Goal: Task Accomplishment & Management: Complete application form

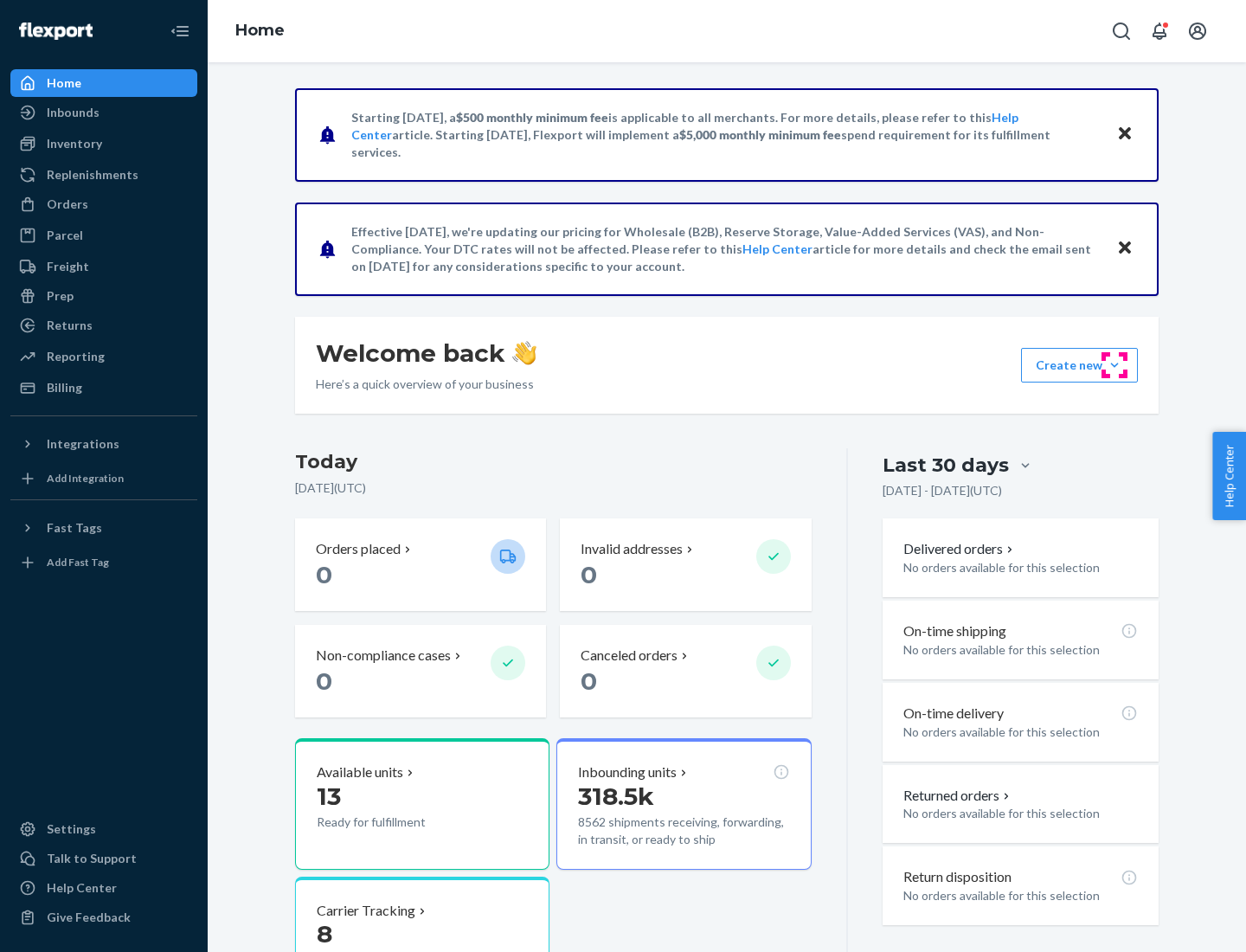
click at [1115, 365] on button "Create new Create new inbound Create new order Create new product" at bounding box center [1079, 365] width 117 height 34
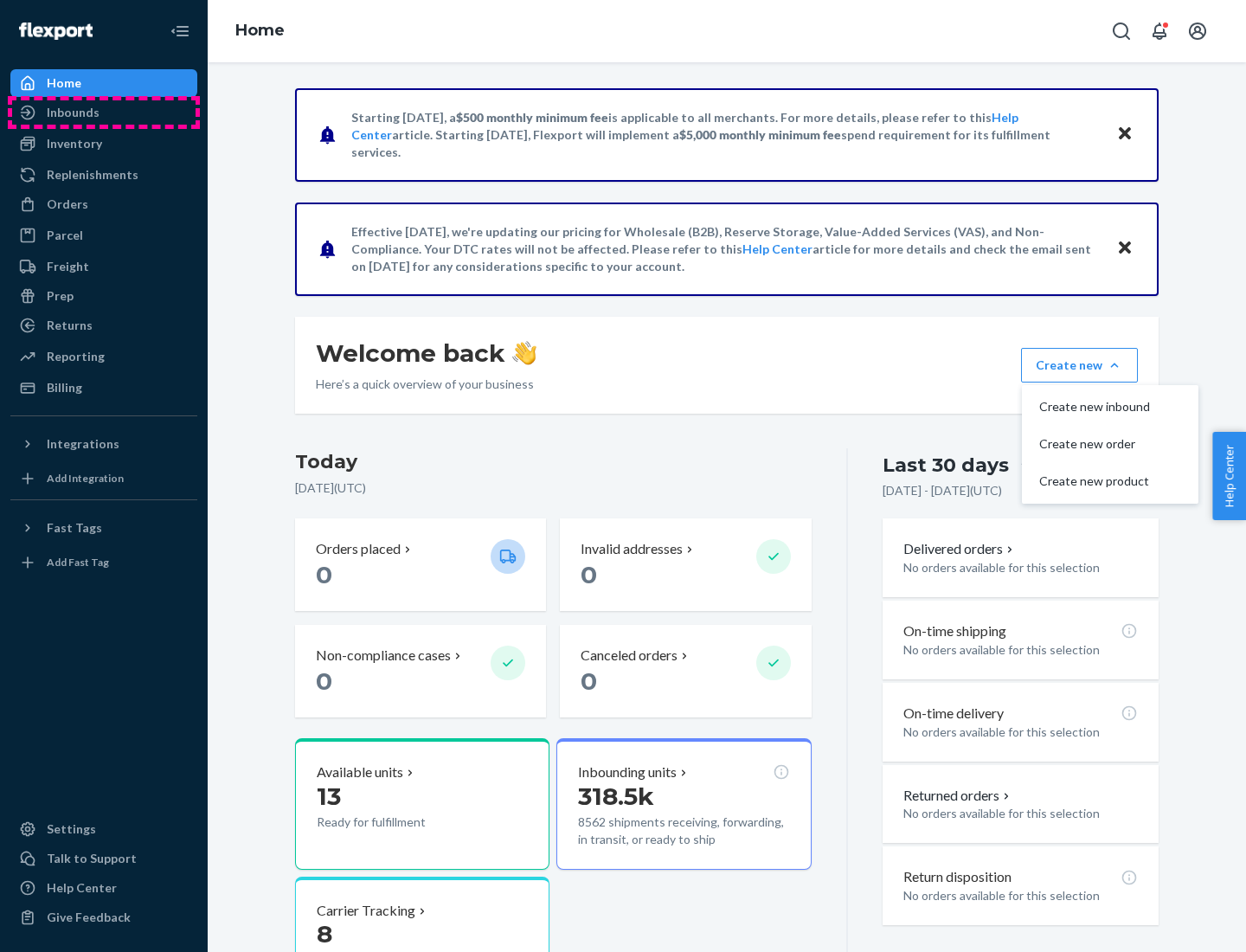
click at [104, 113] on div "Inbounds" at bounding box center [103, 112] width 183 height 24
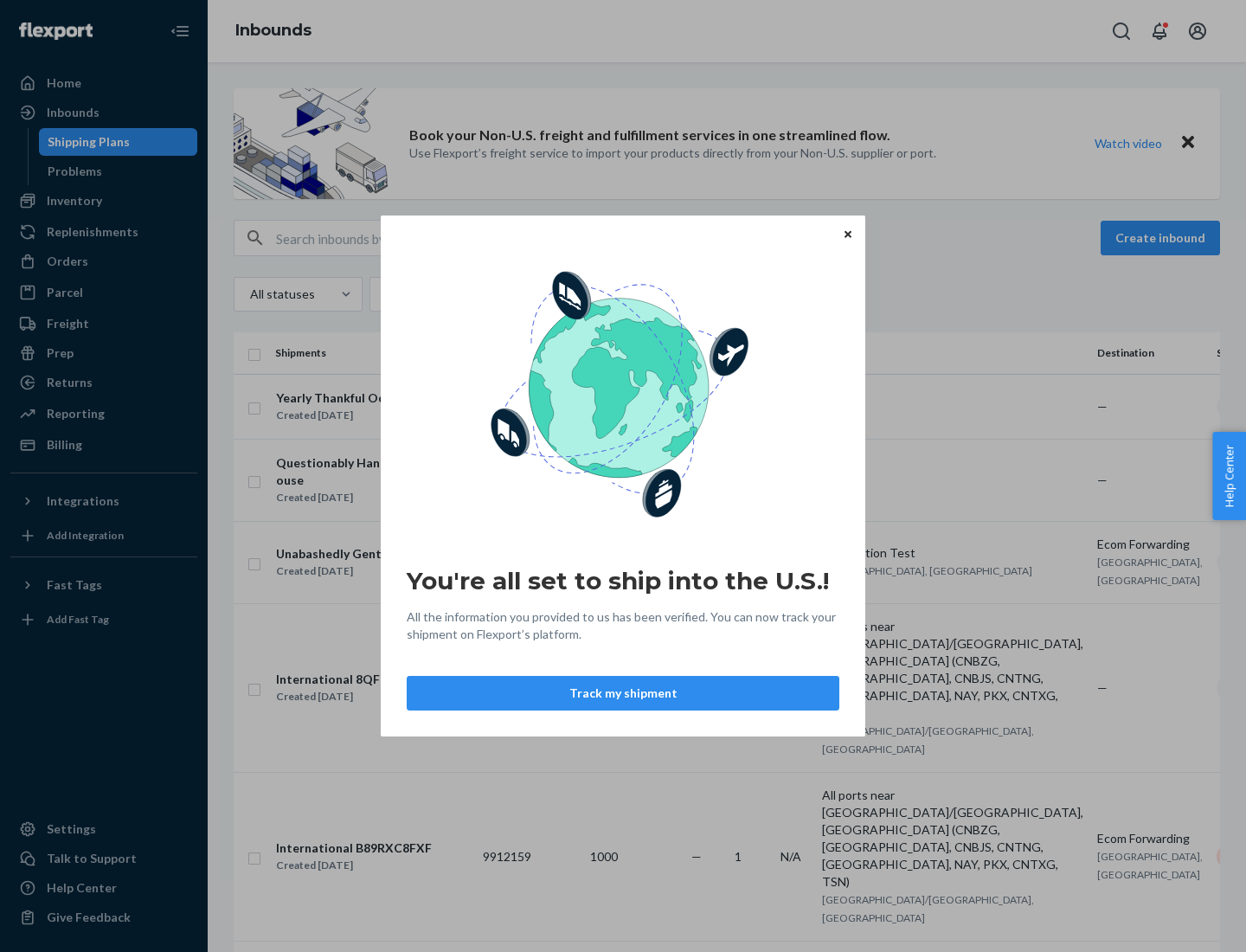
click at [623, 693] on button "Track my shipment" at bounding box center [623, 693] width 433 height 34
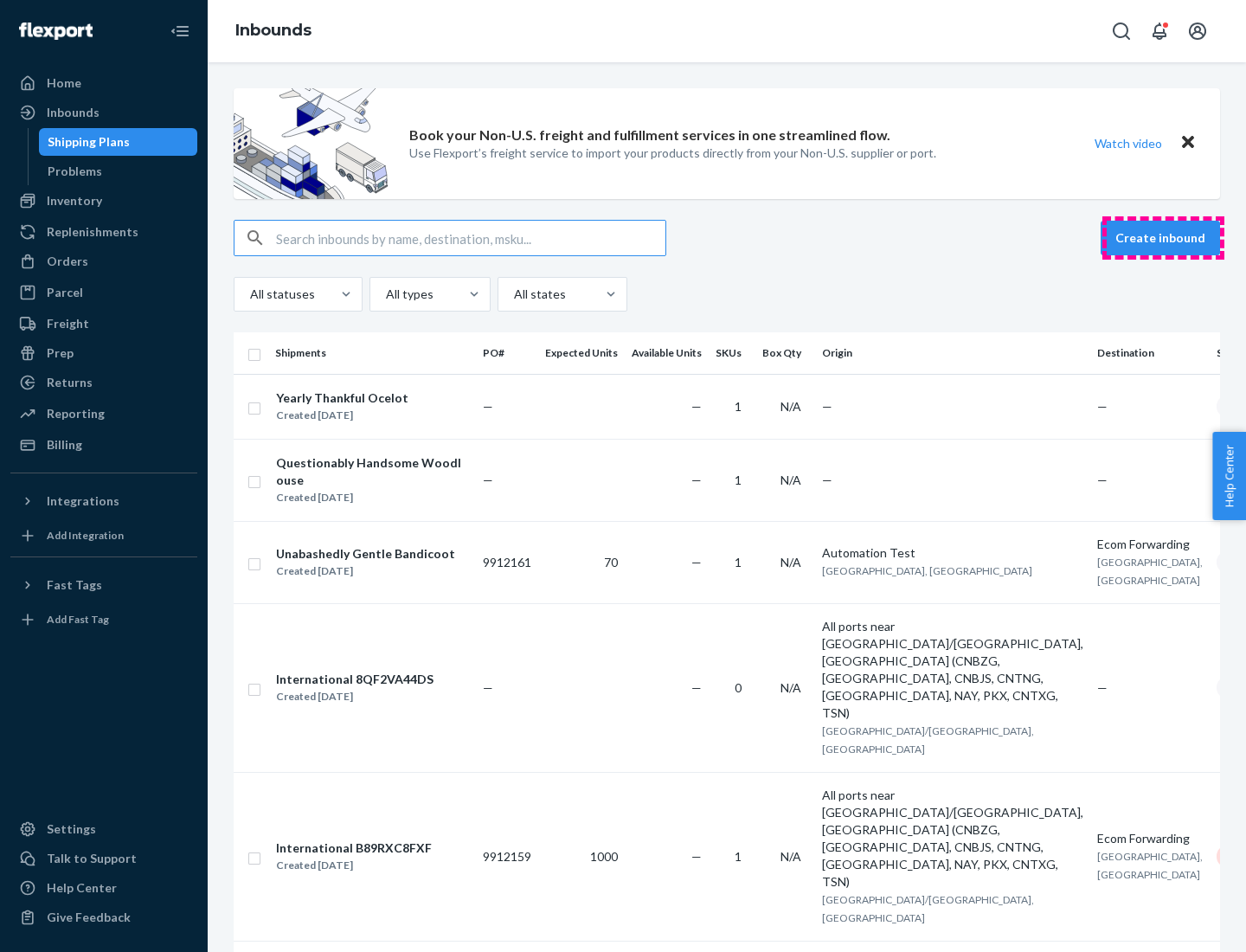
click at [1163, 238] on button "Create inbound" at bounding box center [1160, 238] width 119 height 34
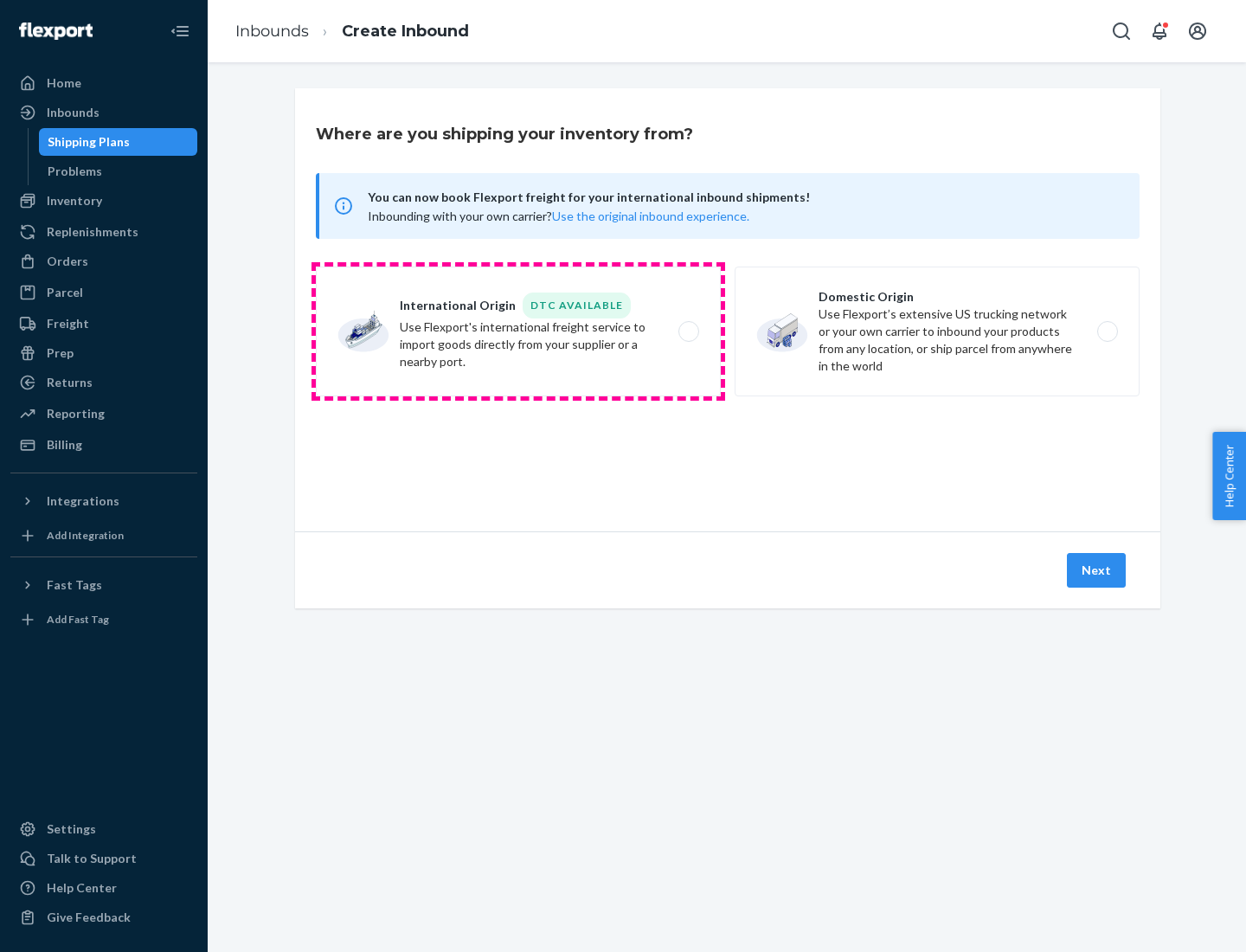
click at [519, 331] on label "International Origin DTC Available Use Flexport's international freight service…" at bounding box center [519, 331] width 405 height 130
click at [688, 331] on input "International Origin DTC Available Use Flexport's international freight service…" at bounding box center [693, 331] width 11 height 11
radio input "true"
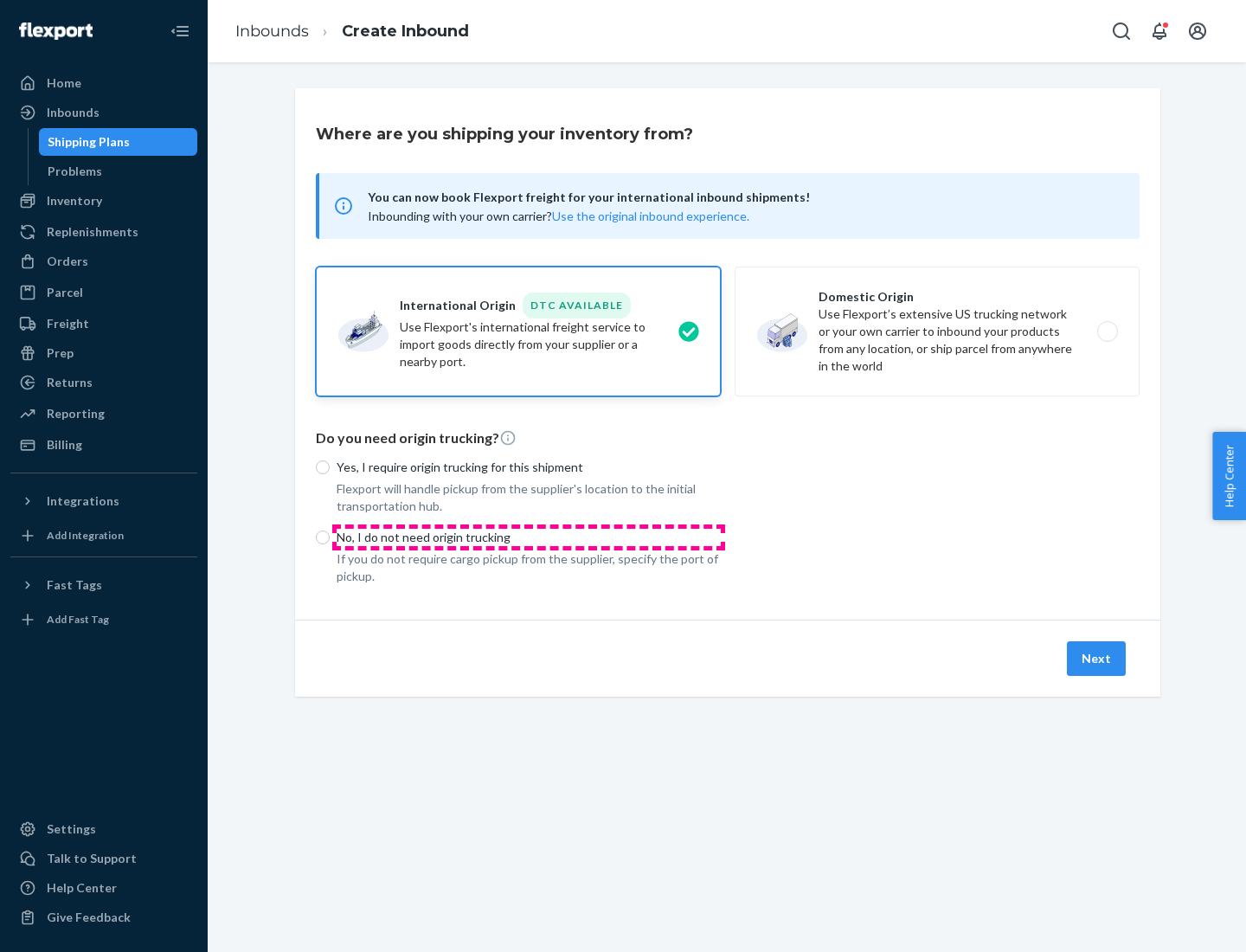
click at [529, 537] on p "No, I do not need origin trucking" at bounding box center [529, 537] width 384 height 17
click at [330, 537] on input "No, I do not need origin trucking" at bounding box center [323, 537] width 14 height 14
radio input "true"
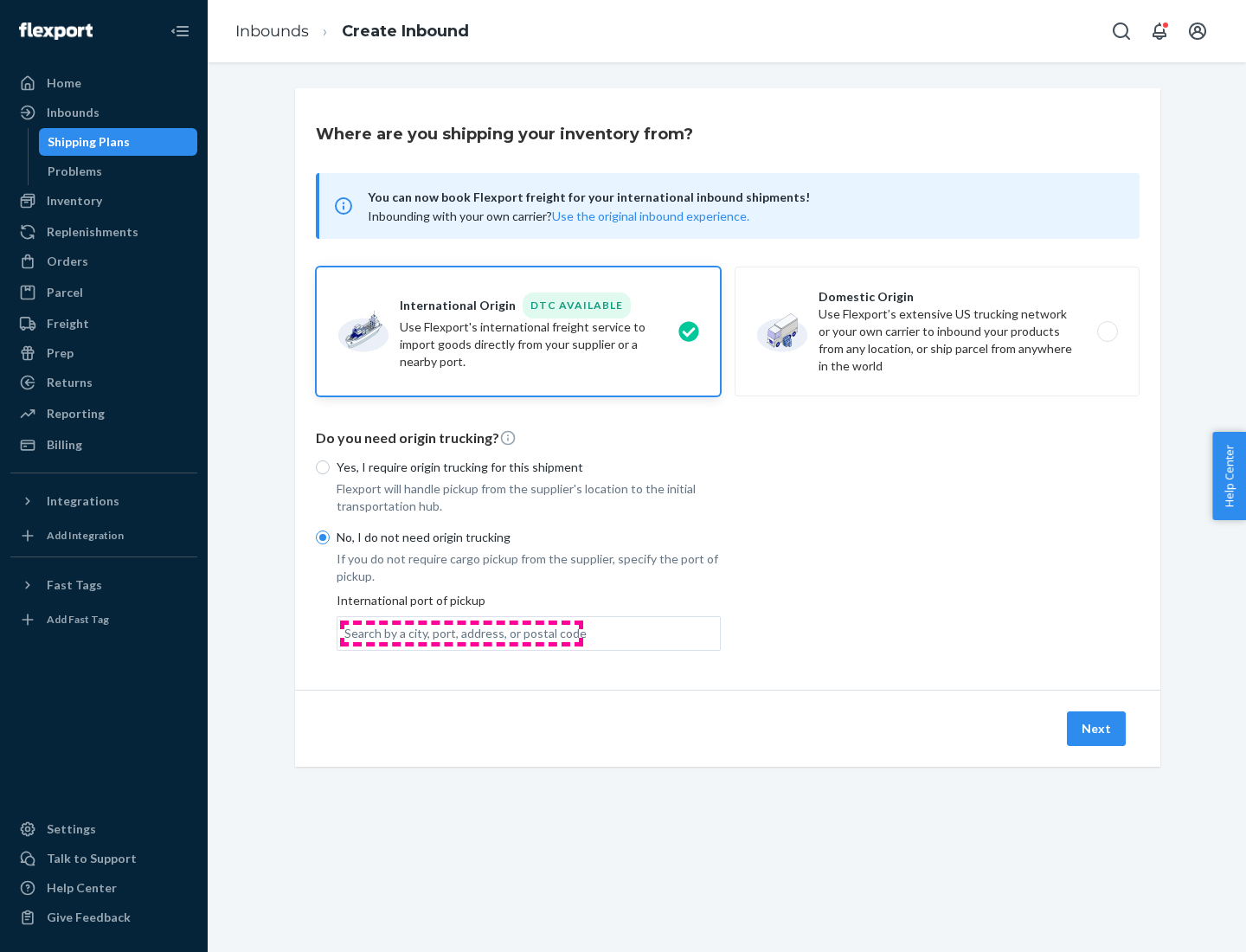
click at [462, 632] on div "Search by a city, port, address, or postal code" at bounding box center [465, 633] width 242 height 17
click at [346, 632] on input "Search by a city, port, address, or postal code" at bounding box center [345, 633] width 2 height 17
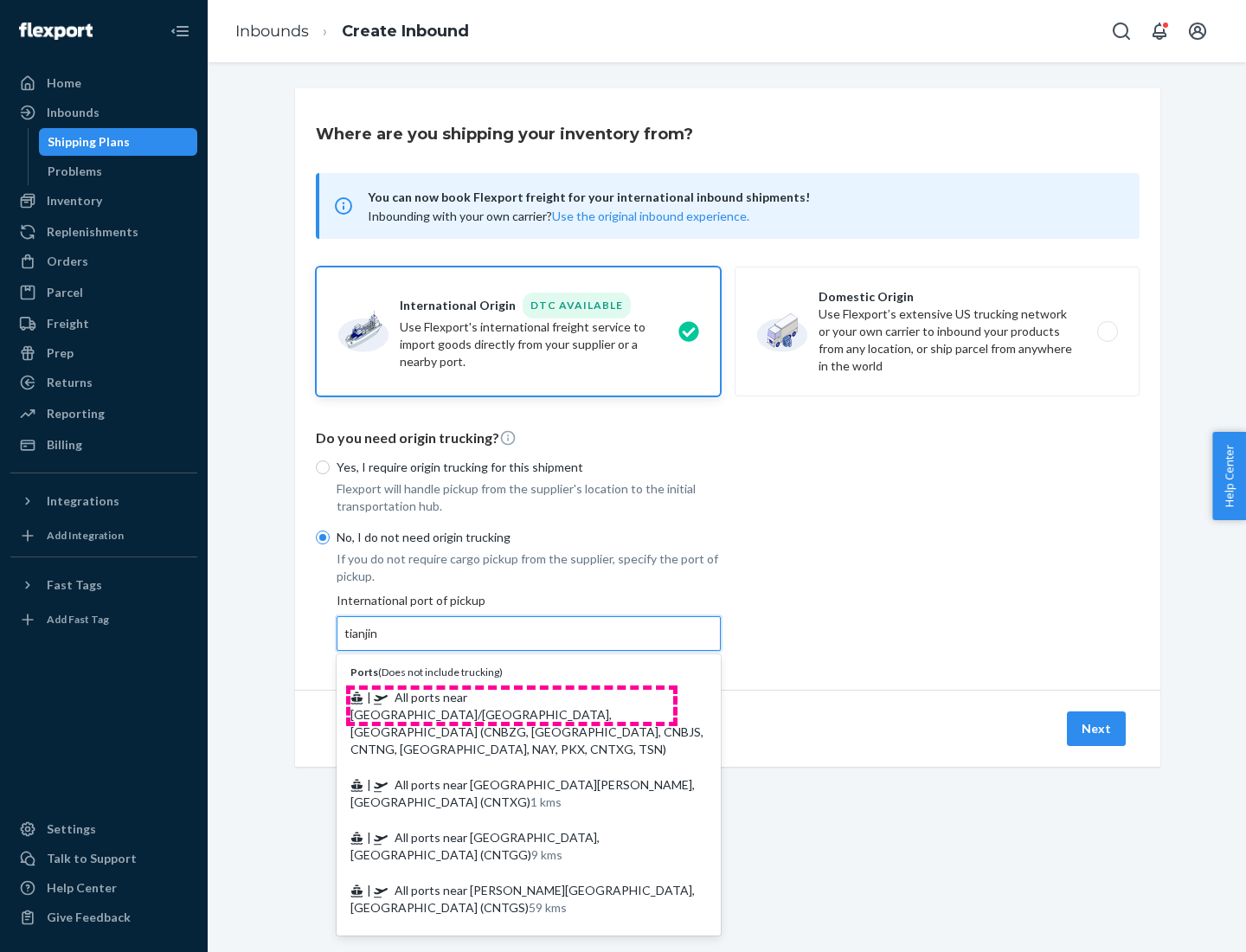
click at [511, 696] on span "| All ports near [GEOGRAPHIC_DATA]/[GEOGRAPHIC_DATA], [GEOGRAPHIC_DATA] (CNBZG,…" at bounding box center [527, 723] width 353 height 67
click at [379, 642] on input "tianjin" at bounding box center [361, 633] width 35 height 17
type input "All ports near [GEOGRAPHIC_DATA]/[GEOGRAPHIC_DATA], [GEOGRAPHIC_DATA] (CNBZG, […"
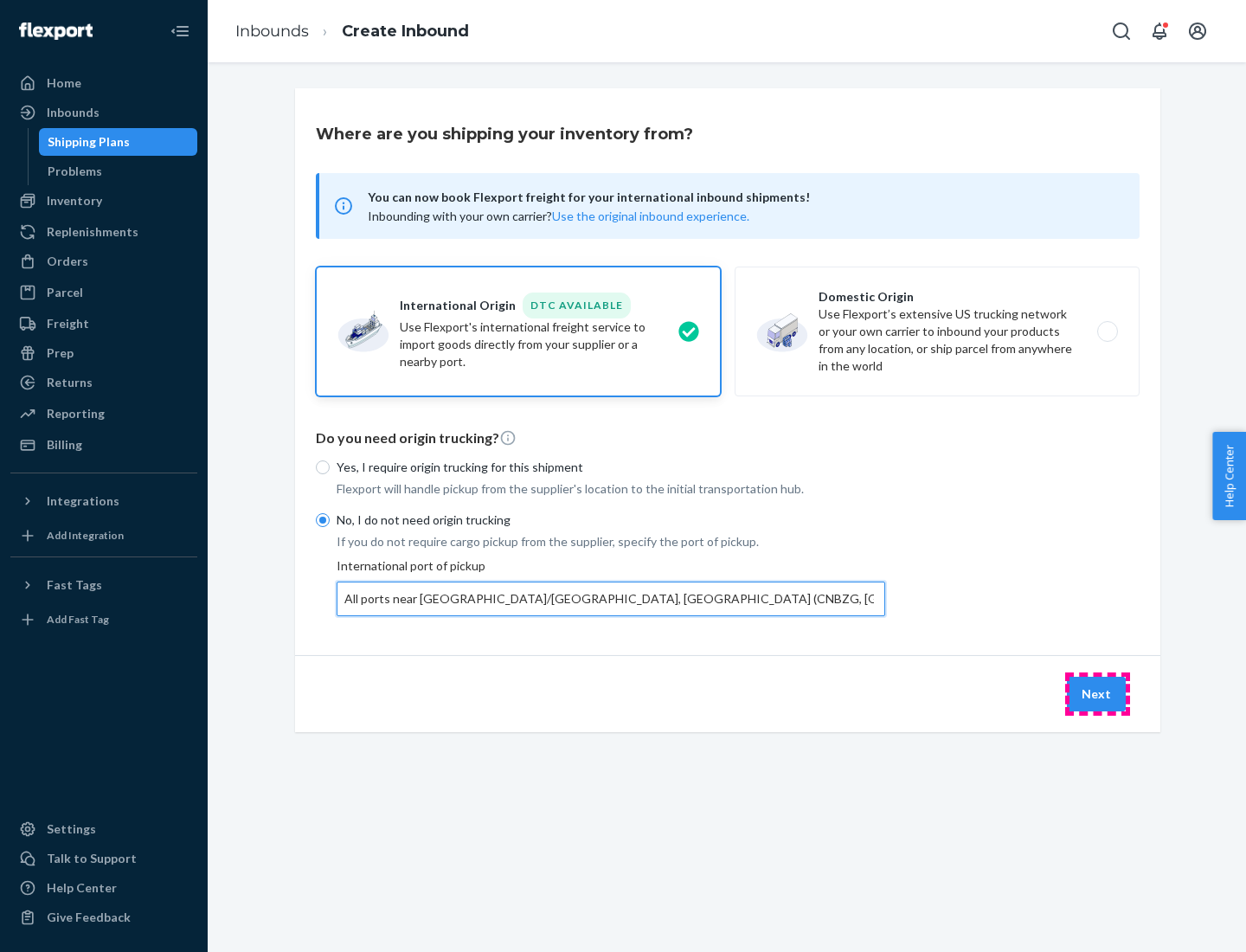
click at [1098, 693] on button "Next" at bounding box center [1096, 694] width 59 height 34
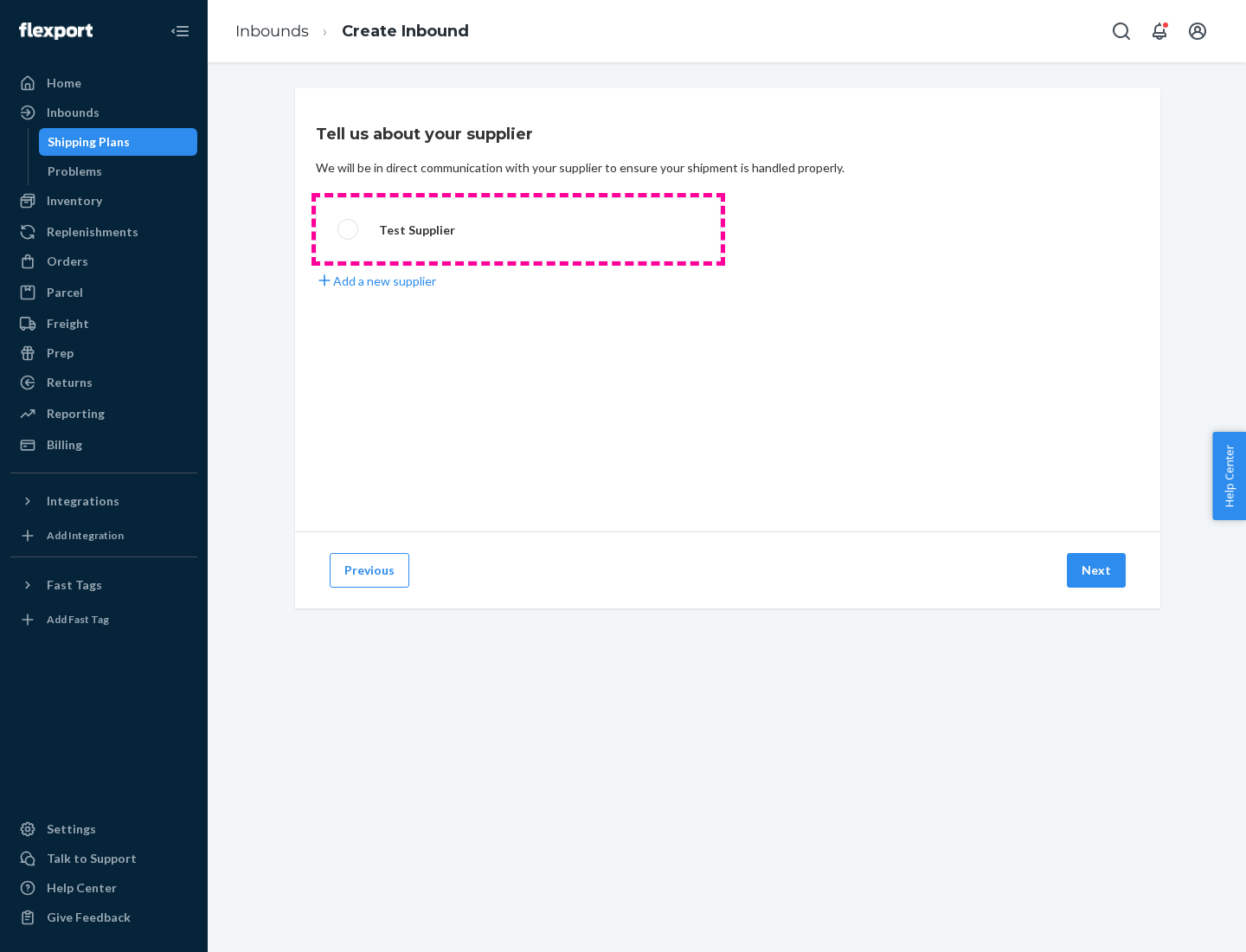
click at [519, 229] on label "Test Supplier" at bounding box center [519, 229] width 405 height 64
click at [349, 229] on input "Test Supplier" at bounding box center [343, 229] width 11 height 11
radio input "true"
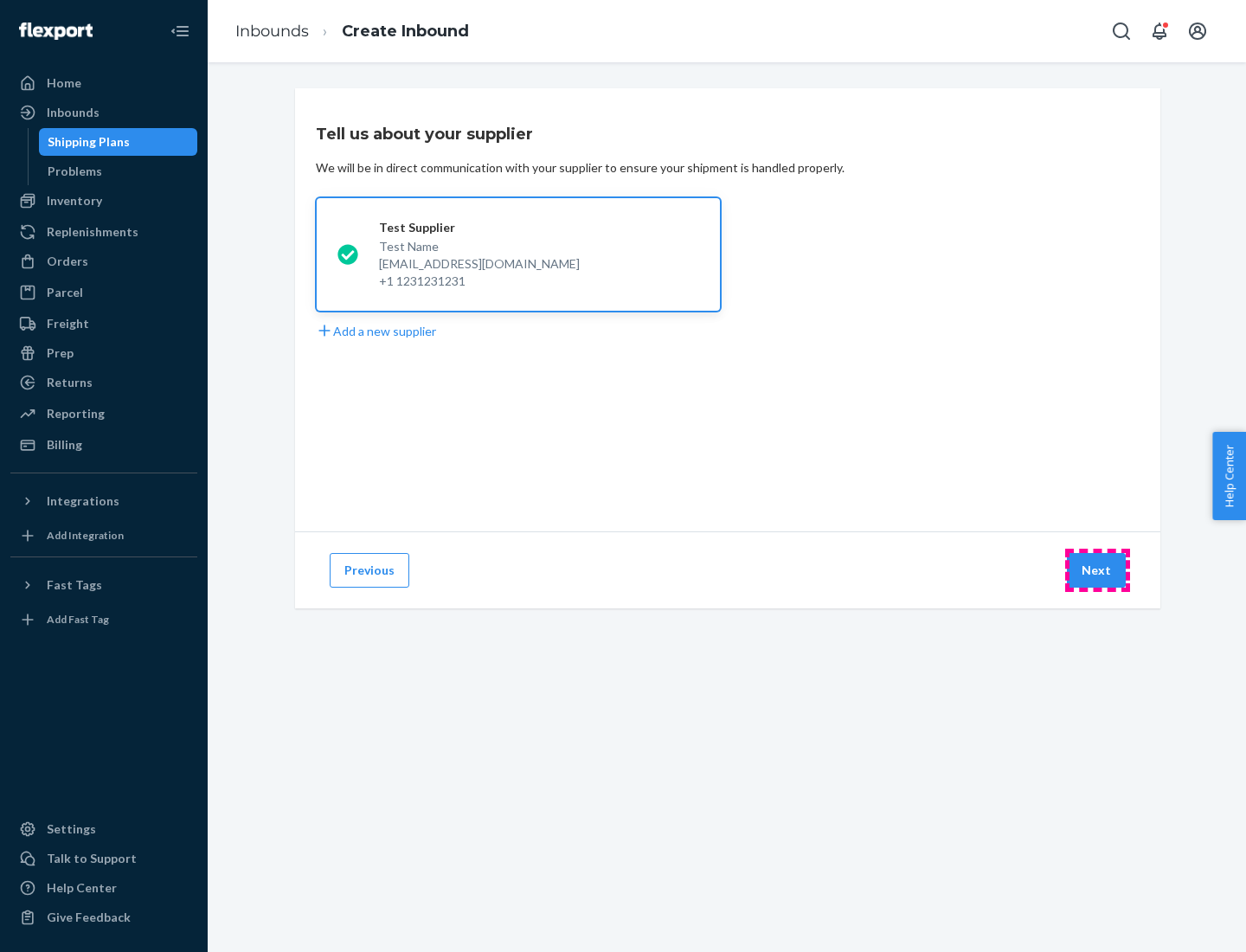
click at [1098, 570] on button "Next" at bounding box center [1096, 570] width 59 height 34
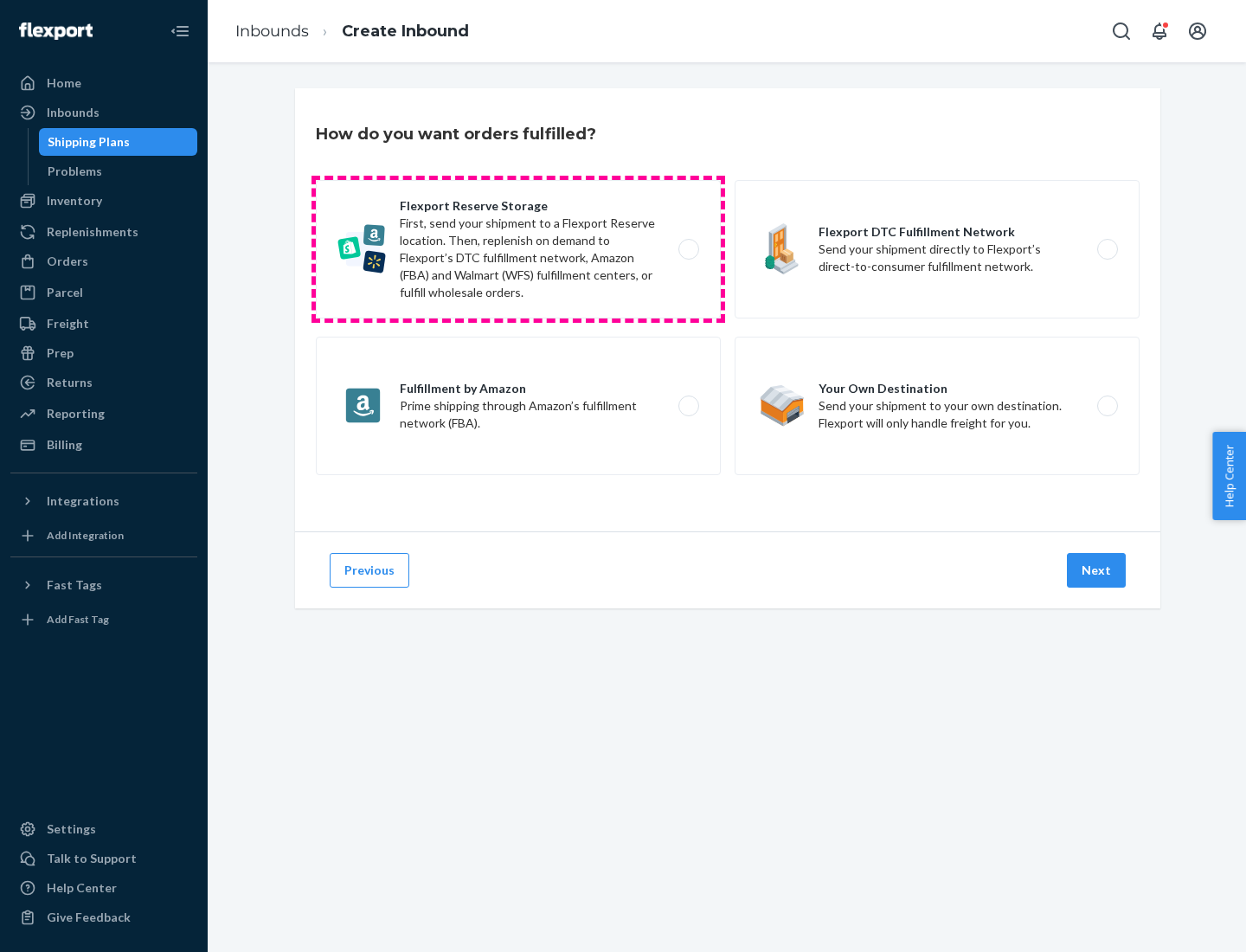
click at [519, 249] on label "Flexport Reserve Storage First, send your shipment to a Flexport Reserve locati…" at bounding box center [519, 248] width 405 height 138
click at [688, 249] on input "Flexport Reserve Storage First, send your shipment to a Flexport Reserve locati…" at bounding box center [693, 249] width 11 height 11
radio input "true"
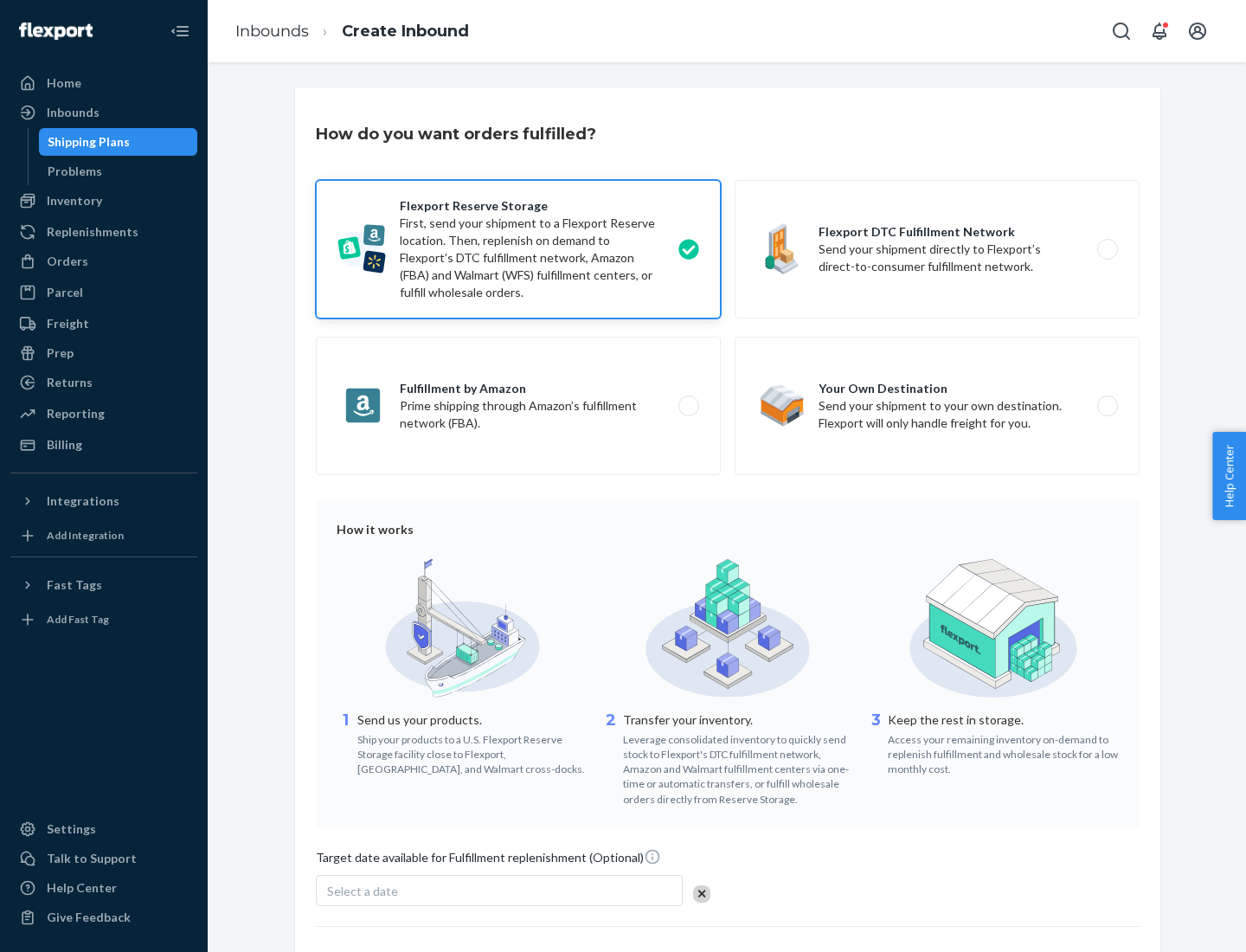
scroll to position [142, 0]
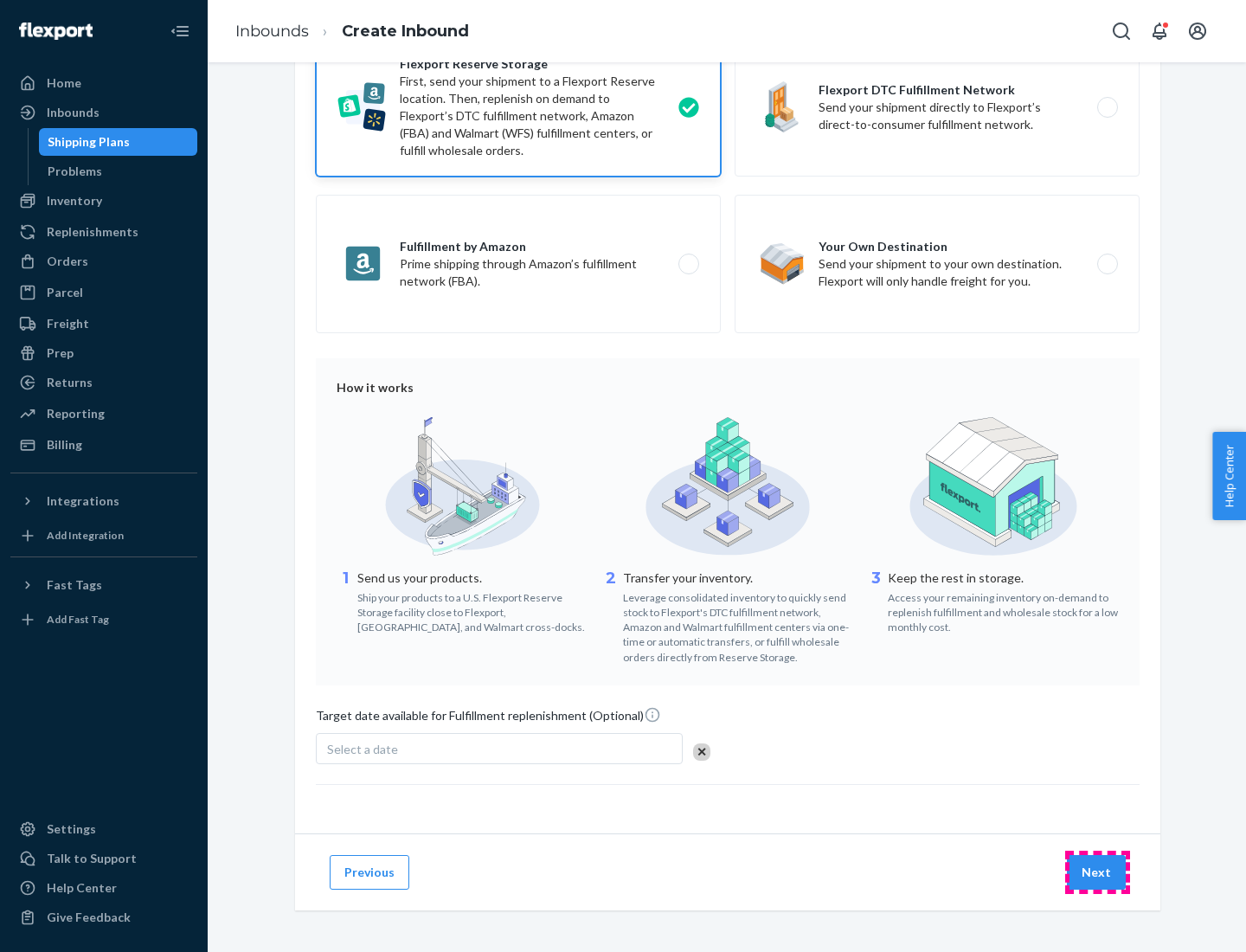
click at [1098, 872] on button "Next" at bounding box center [1096, 872] width 59 height 34
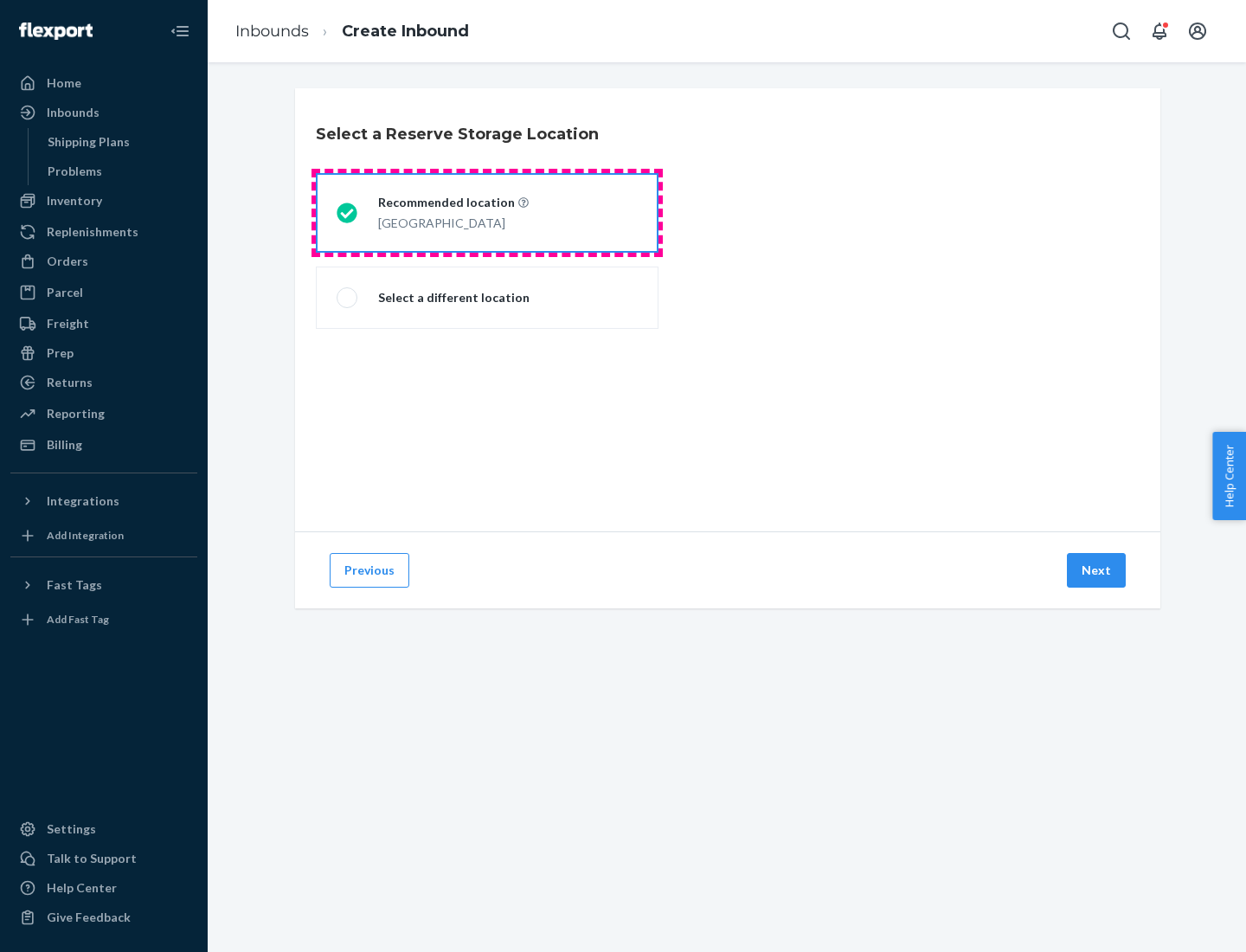
click at [487, 213] on div "[GEOGRAPHIC_DATA]" at bounding box center [454, 221] width 151 height 21
click at [348, 213] on input "Recommended location [GEOGRAPHIC_DATA]" at bounding box center [342, 213] width 11 height 11
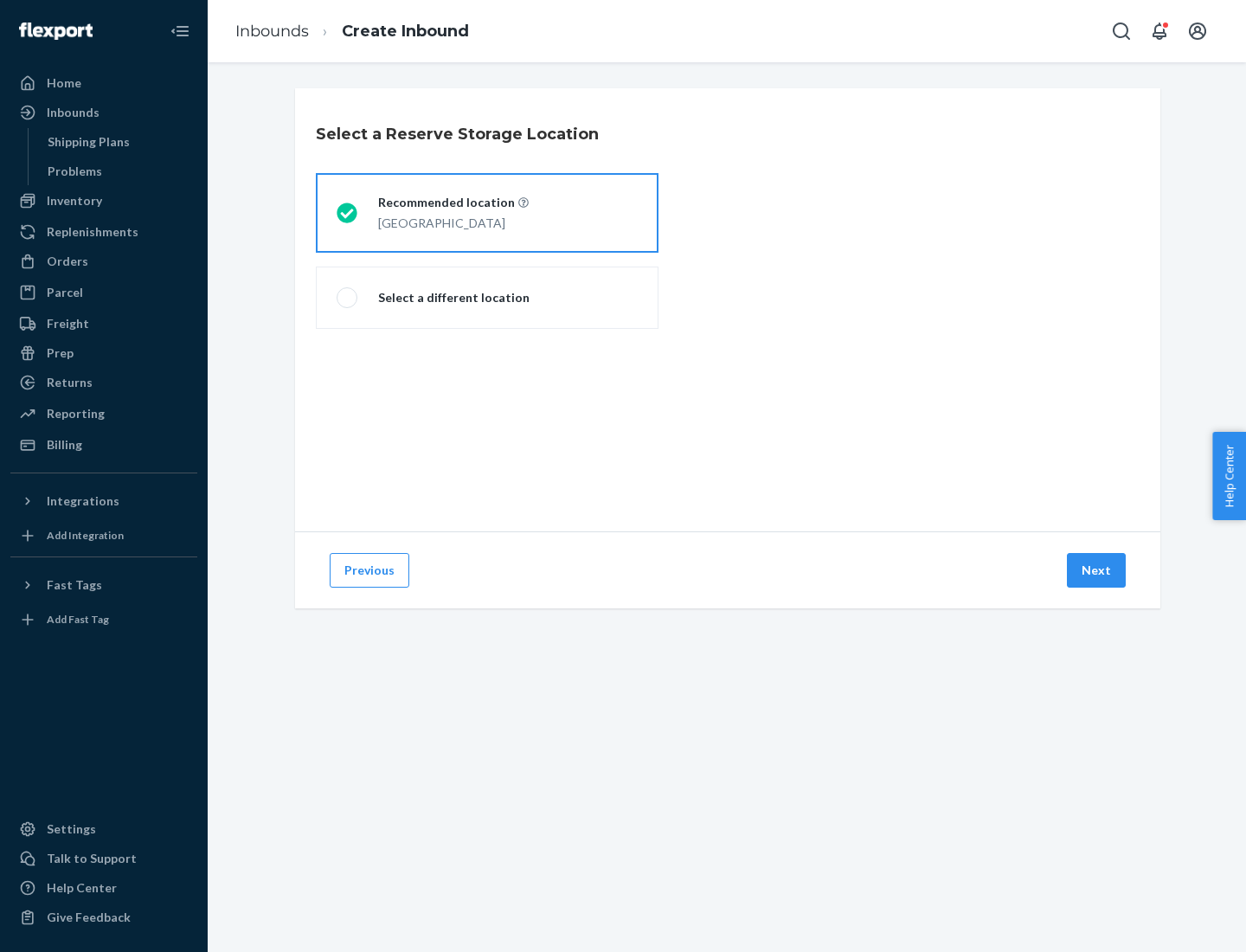
click at [1098, 570] on button "Next" at bounding box center [1096, 570] width 59 height 34
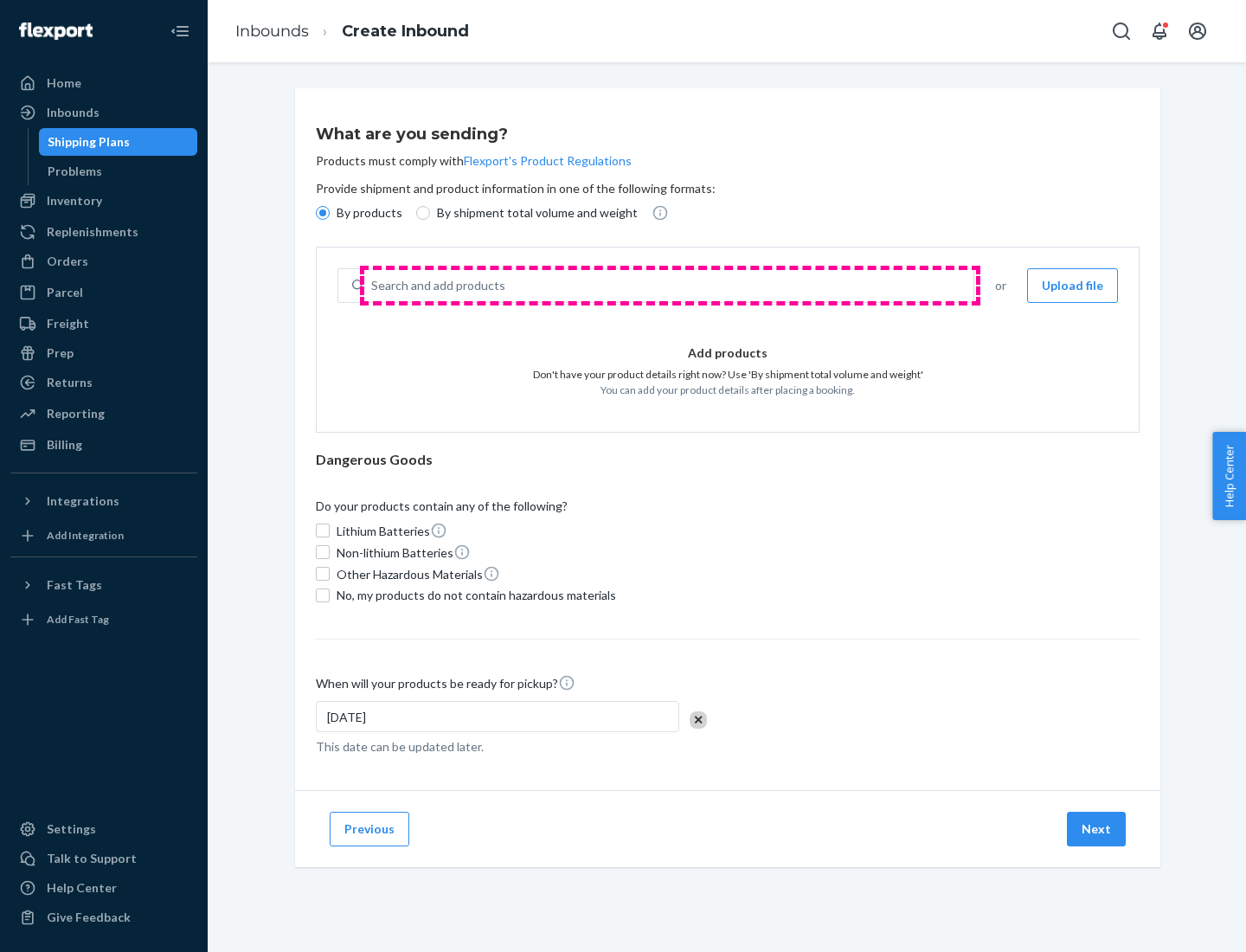
click at [670, 285] on div "Search and add products" at bounding box center [669, 285] width 609 height 31
click at [373, 285] on input "Search and add products" at bounding box center [372, 285] width 2 height 17
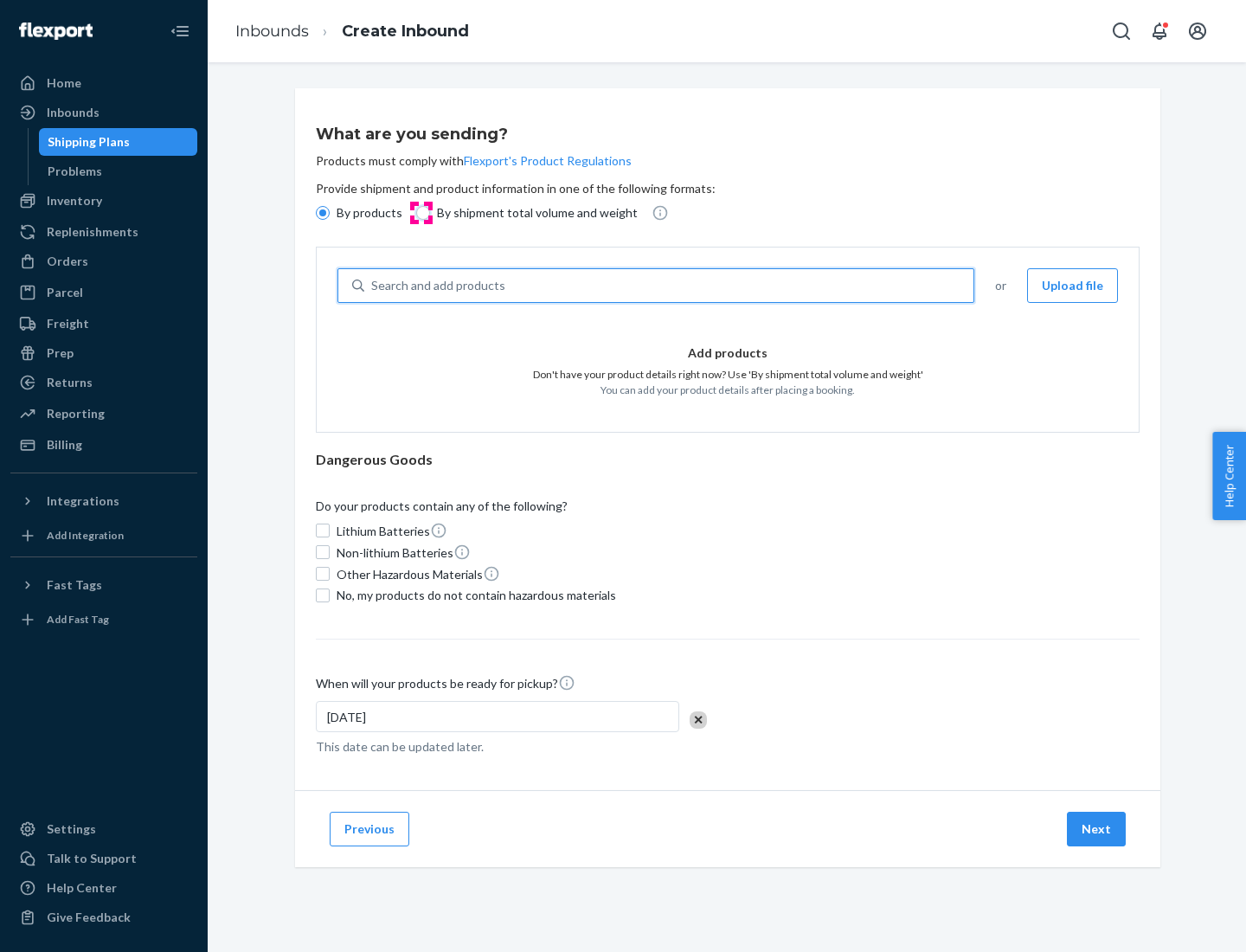
click at [421, 213] on input "By shipment total volume and weight" at bounding box center [423, 212] width 14 height 14
radio input "true"
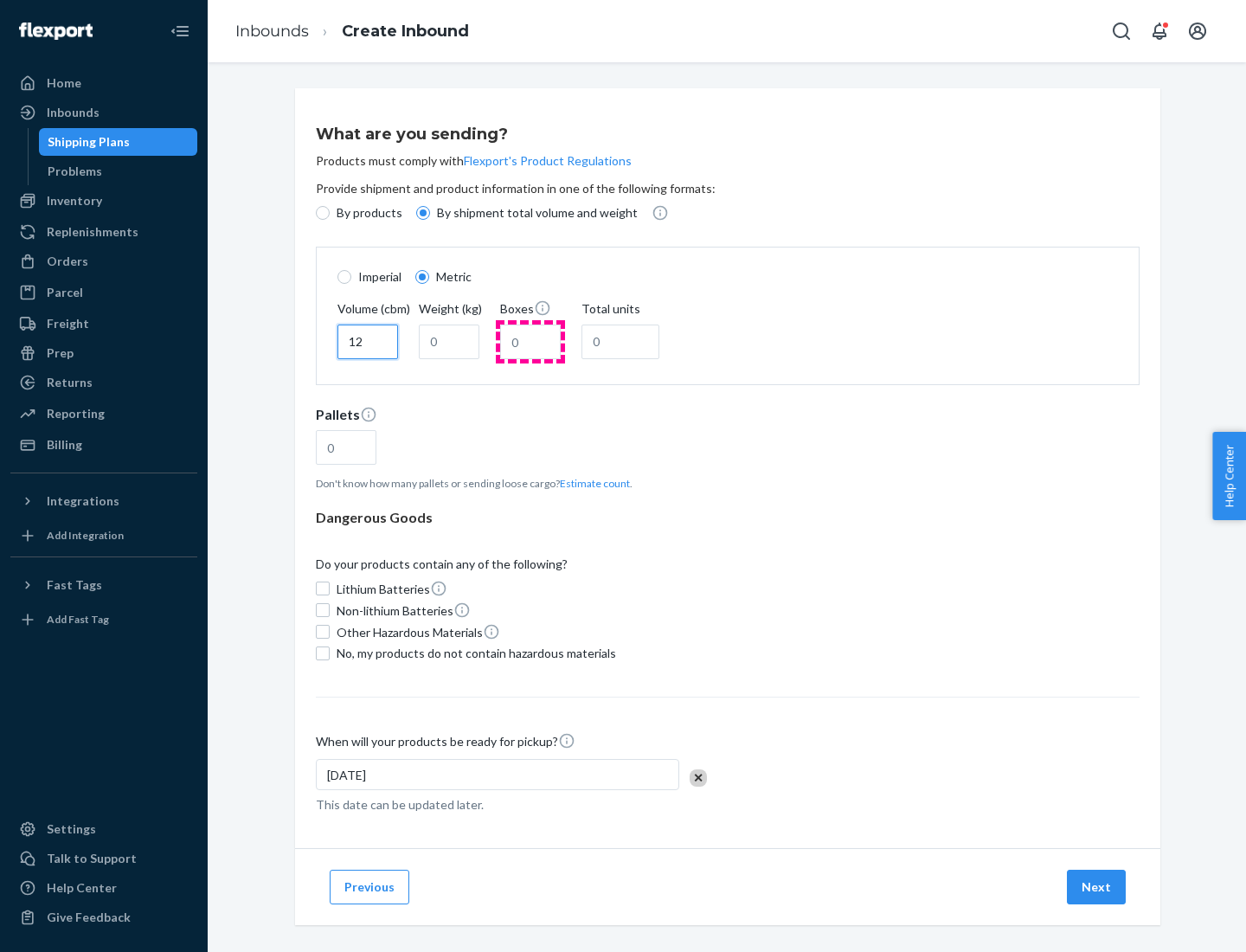
type input "12"
type input "22"
type input "222"
type input "121"
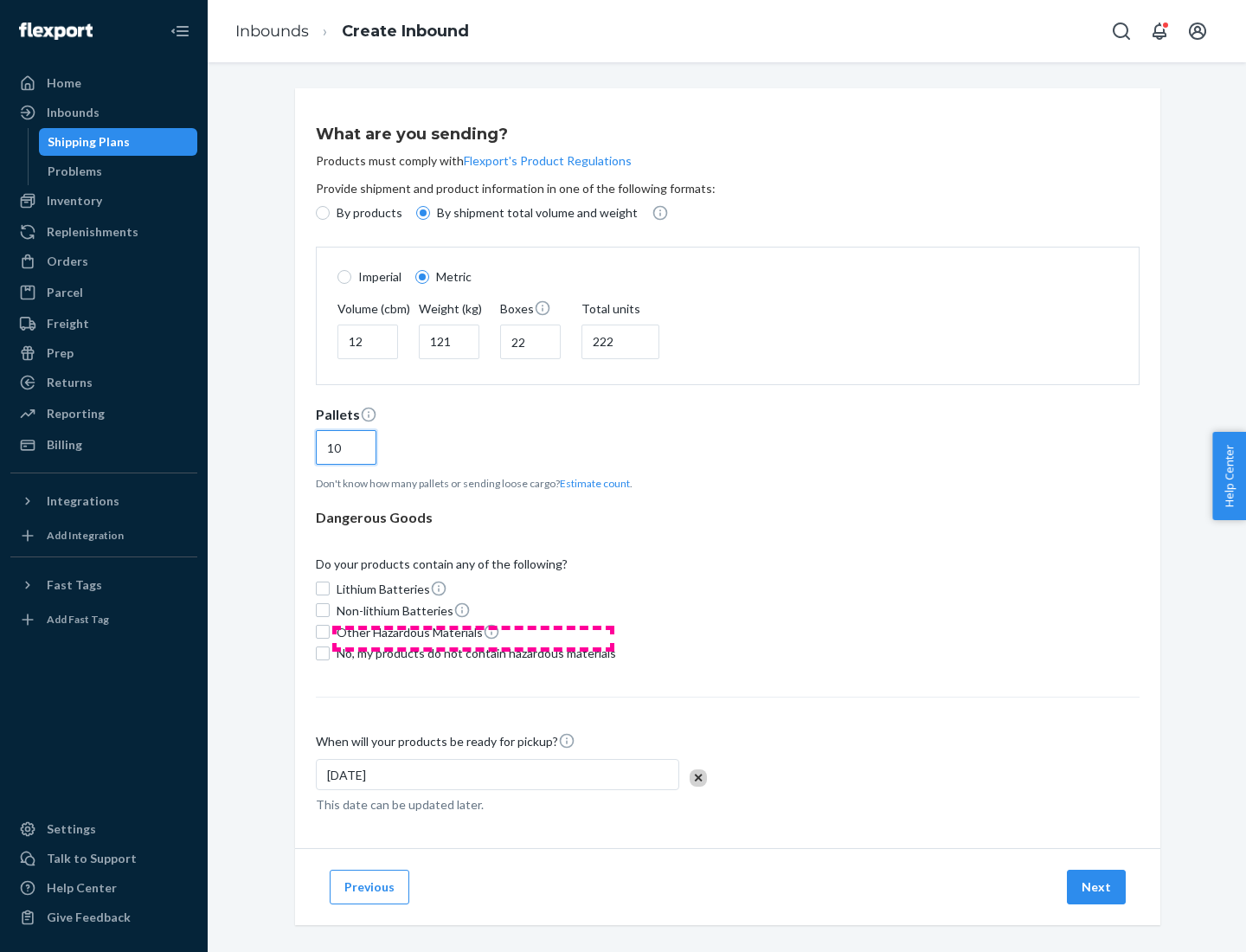
scroll to position [14, 0]
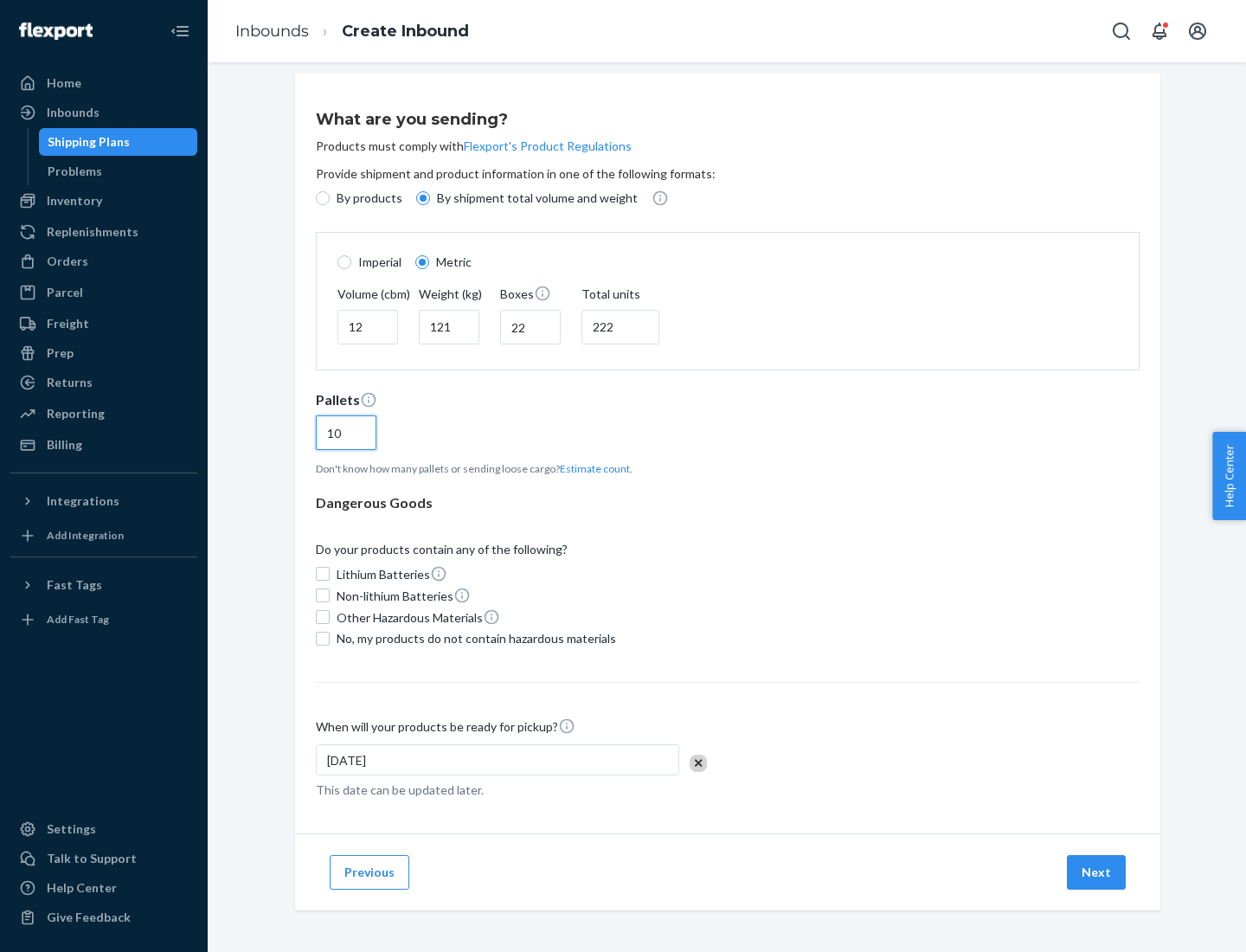
type input "10"
click at [473, 638] on span "No, my products do not contain hazardous materials" at bounding box center [476, 638] width 279 height 17
click at [330, 638] on input "No, my products do not contain hazardous materials" at bounding box center [323, 638] width 14 height 14
checkbox input "true"
click at [1098, 872] on button "Next" at bounding box center [1096, 872] width 59 height 34
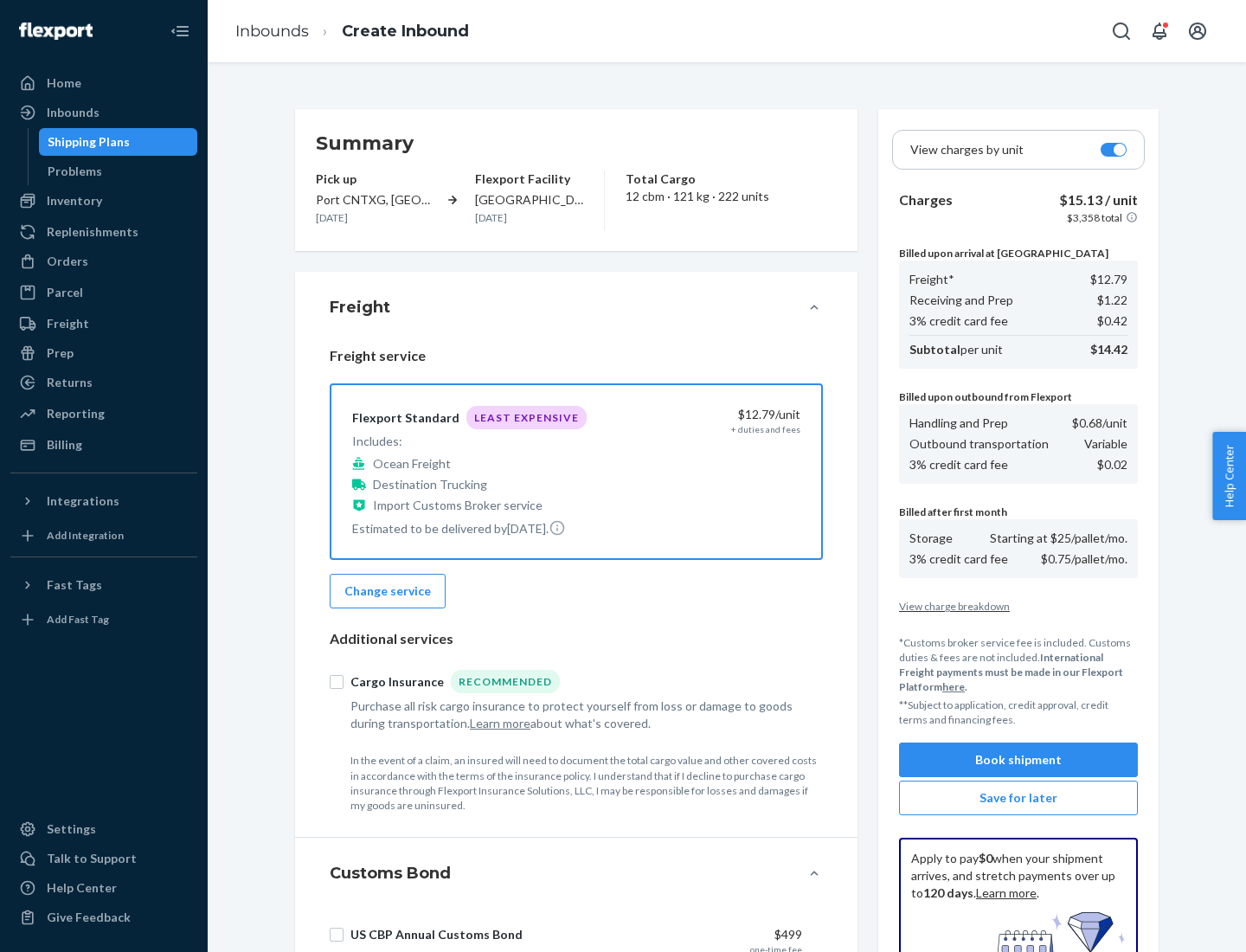
scroll to position [253, 0]
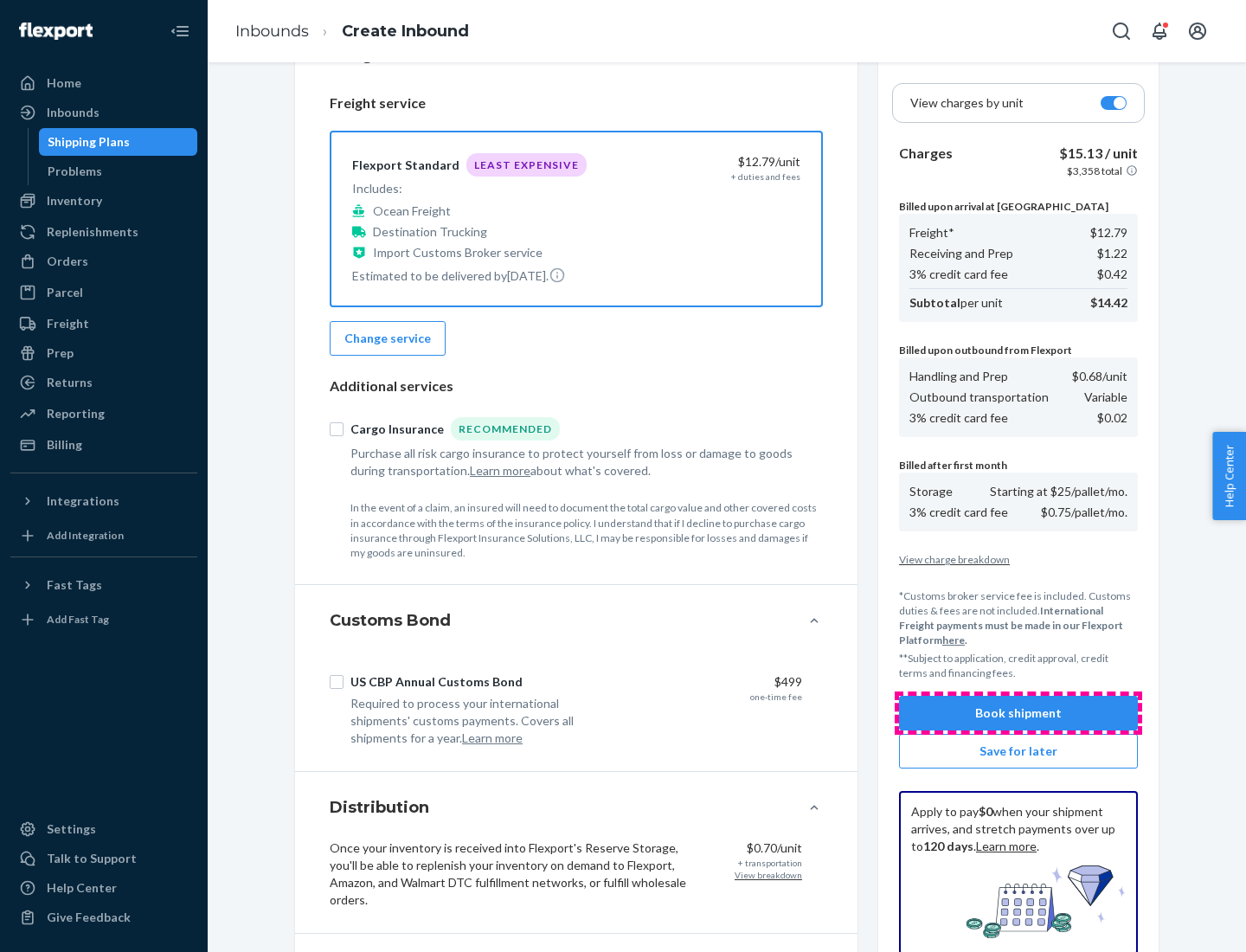
click at [1018, 713] on button "Book shipment" at bounding box center [1018, 713] width 239 height 34
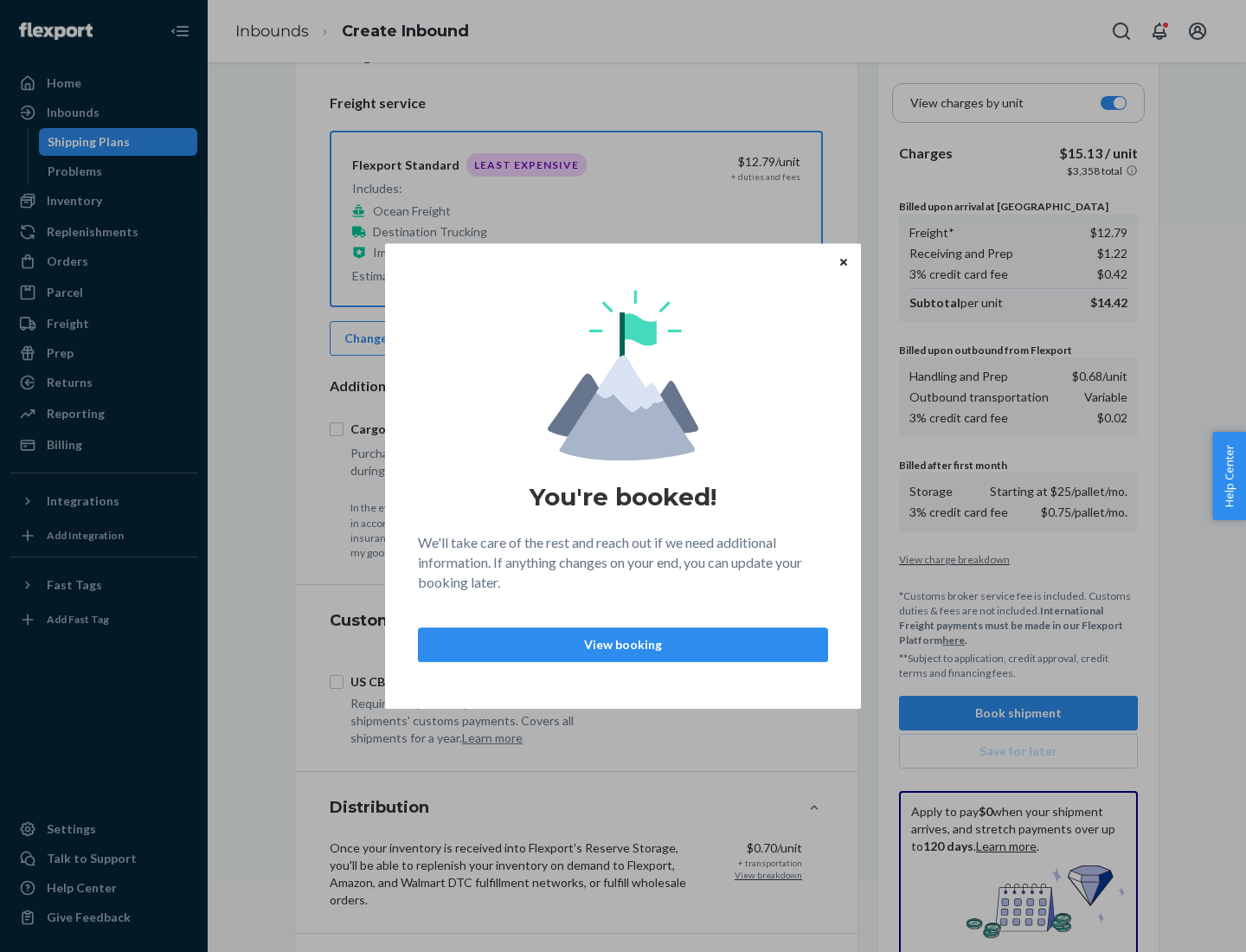
click at [623, 644] on p "View booking" at bounding box center [623, 644] width 380 height 17
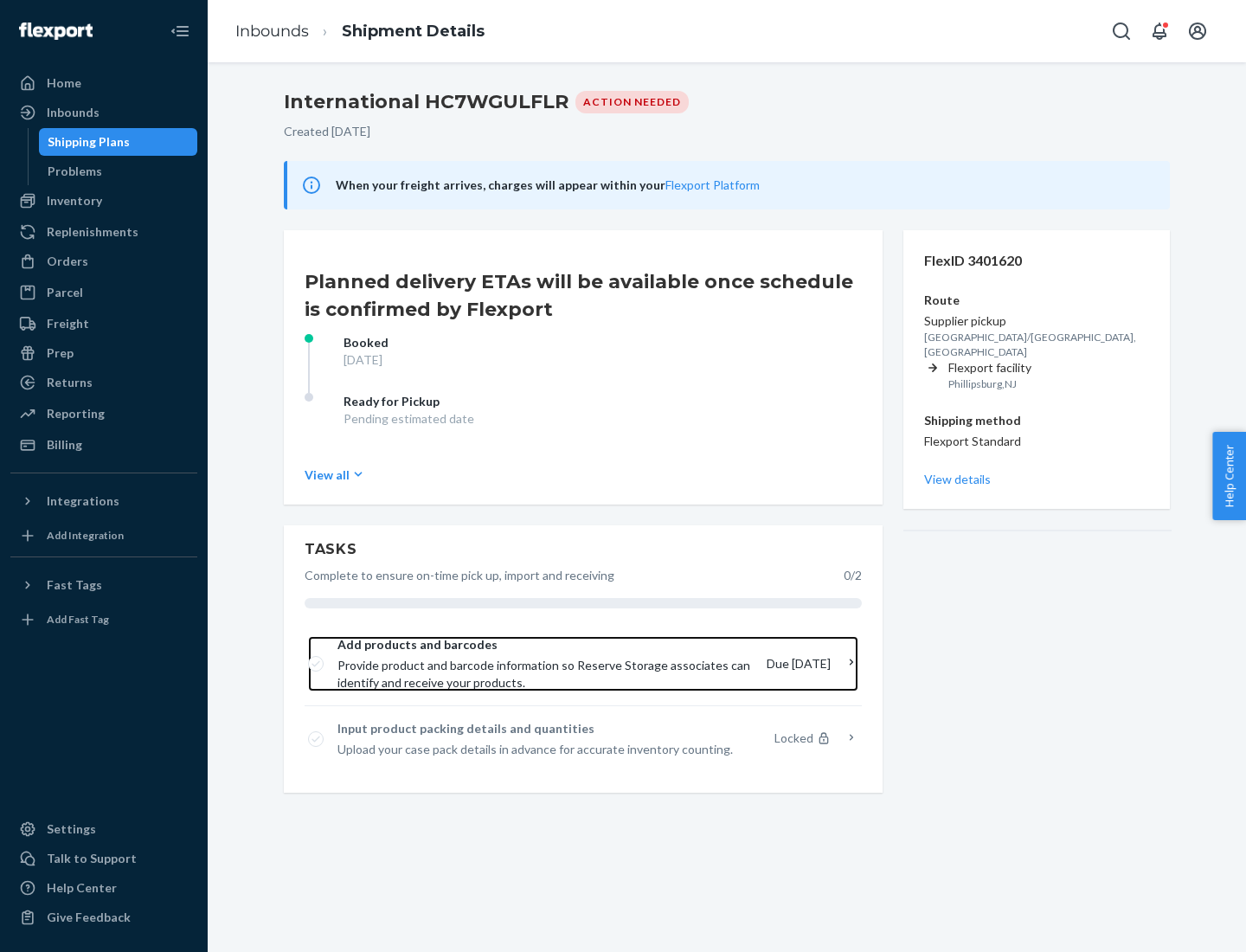
click at [546, 664] on span "Provide product and barcode information so Reserve Storage associates can ident…" at bounding box center [546, 674] width 416 height 34
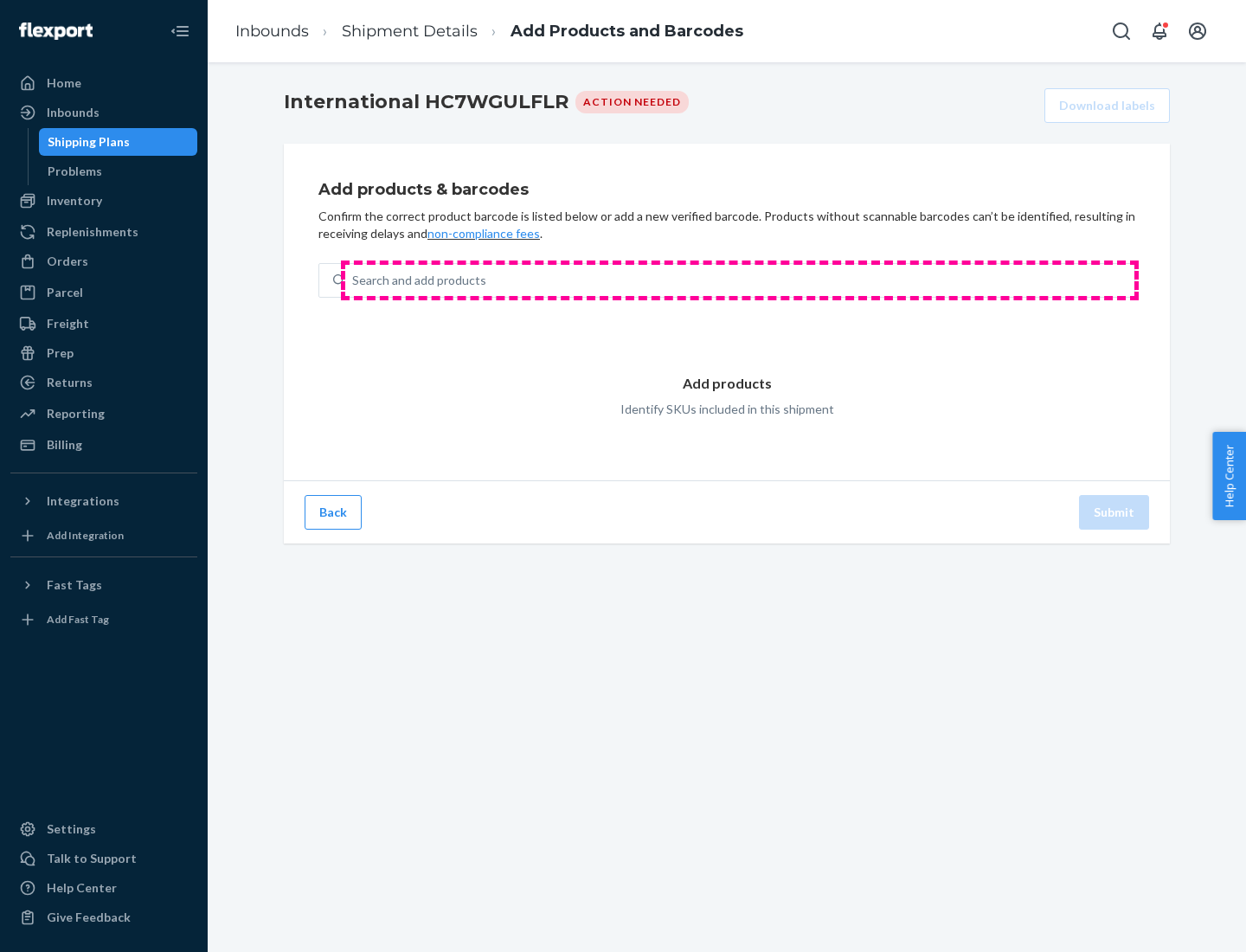
click at [740, 280] on div "Search and add products" at bounding box center [740, 280] width 790 height 31
click at [354, 280] on input "Search and add products" at bounding box center [353, 280] width 2 height 17
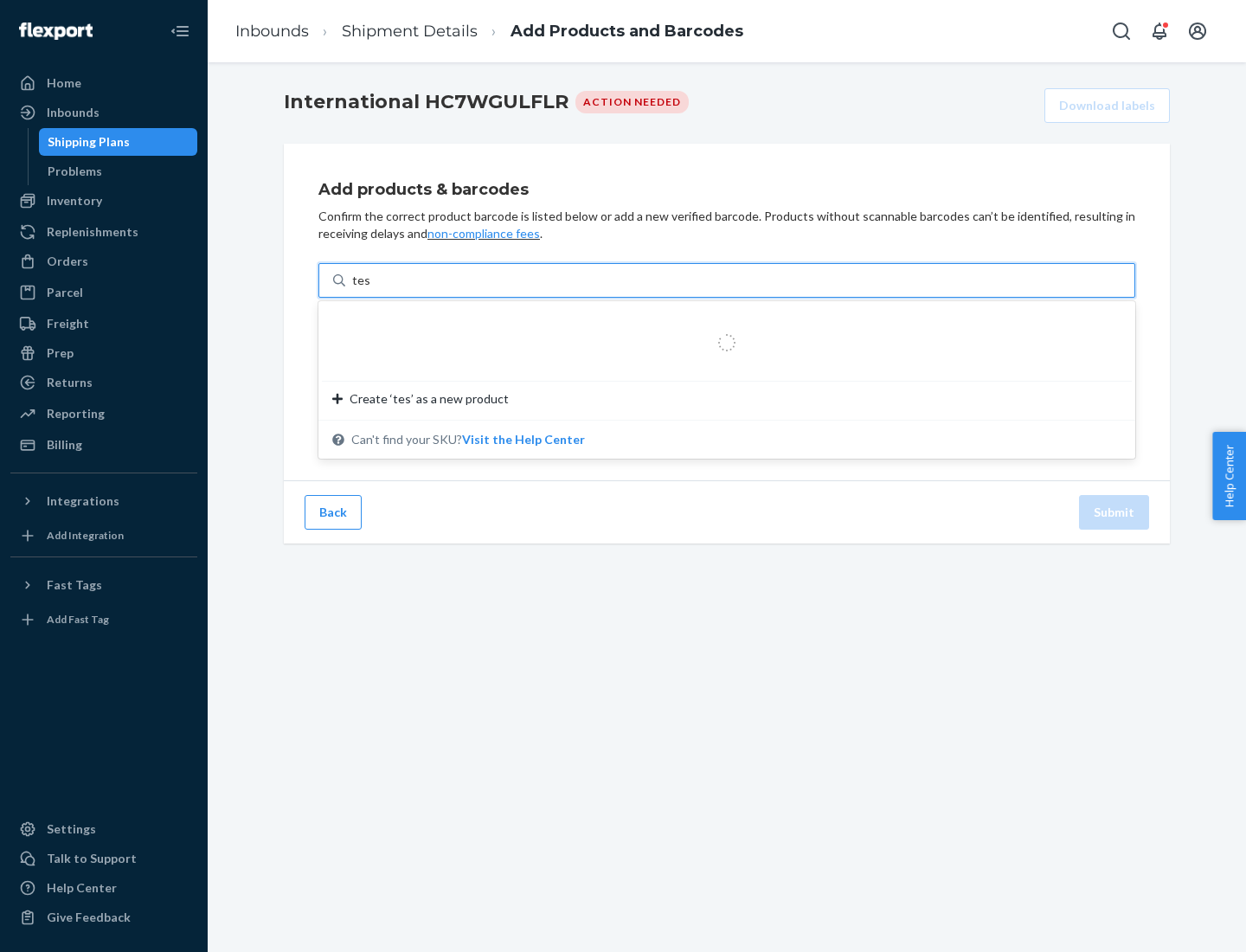
type input "test"
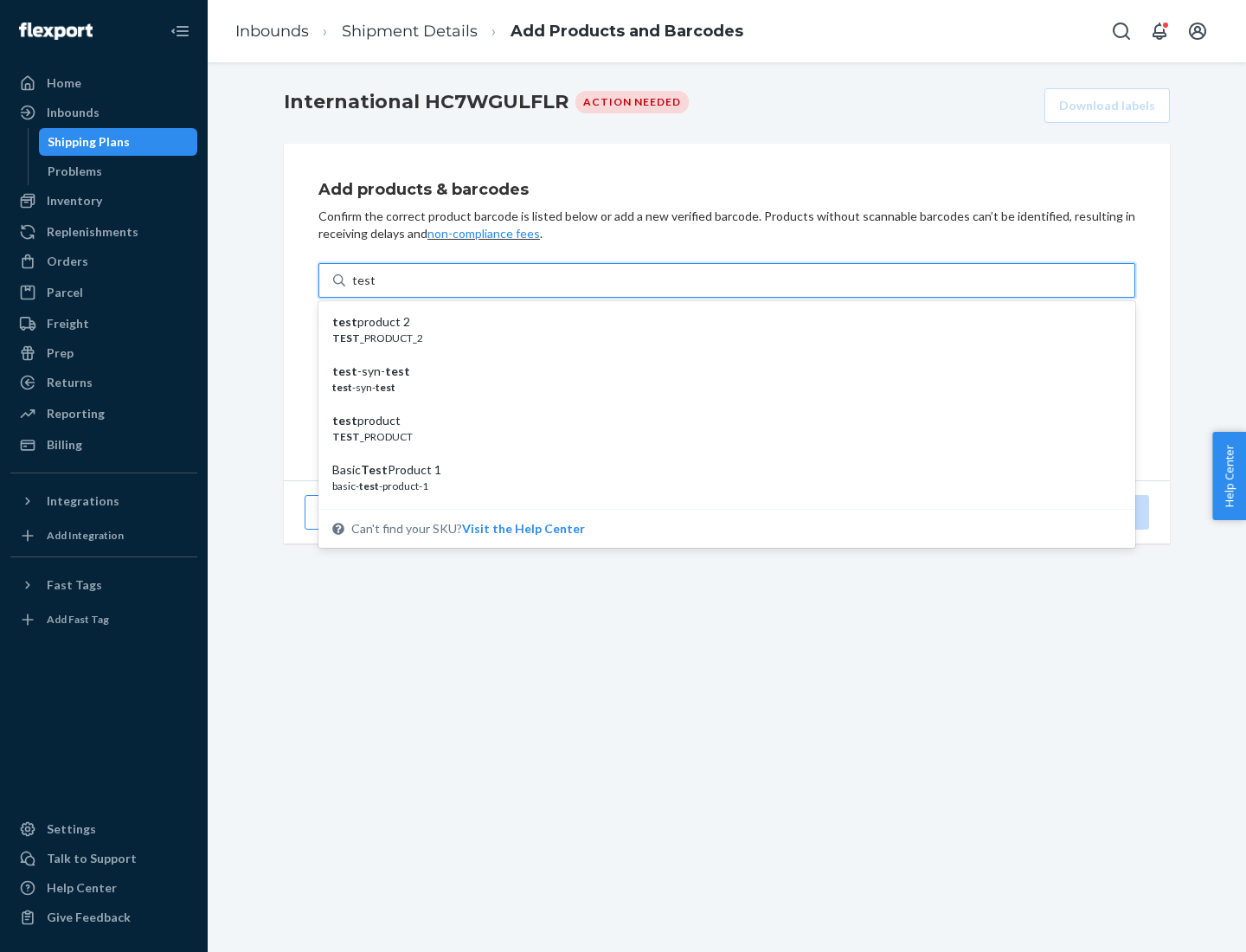
scroll to position [65, 0]
click at [720, 405] on div "Basic Test Product 1" at bounding box center [720, 405] width 775 height 17
click at [375, 289] on input "test" at bounding box center [363, 280] width 23 height 17
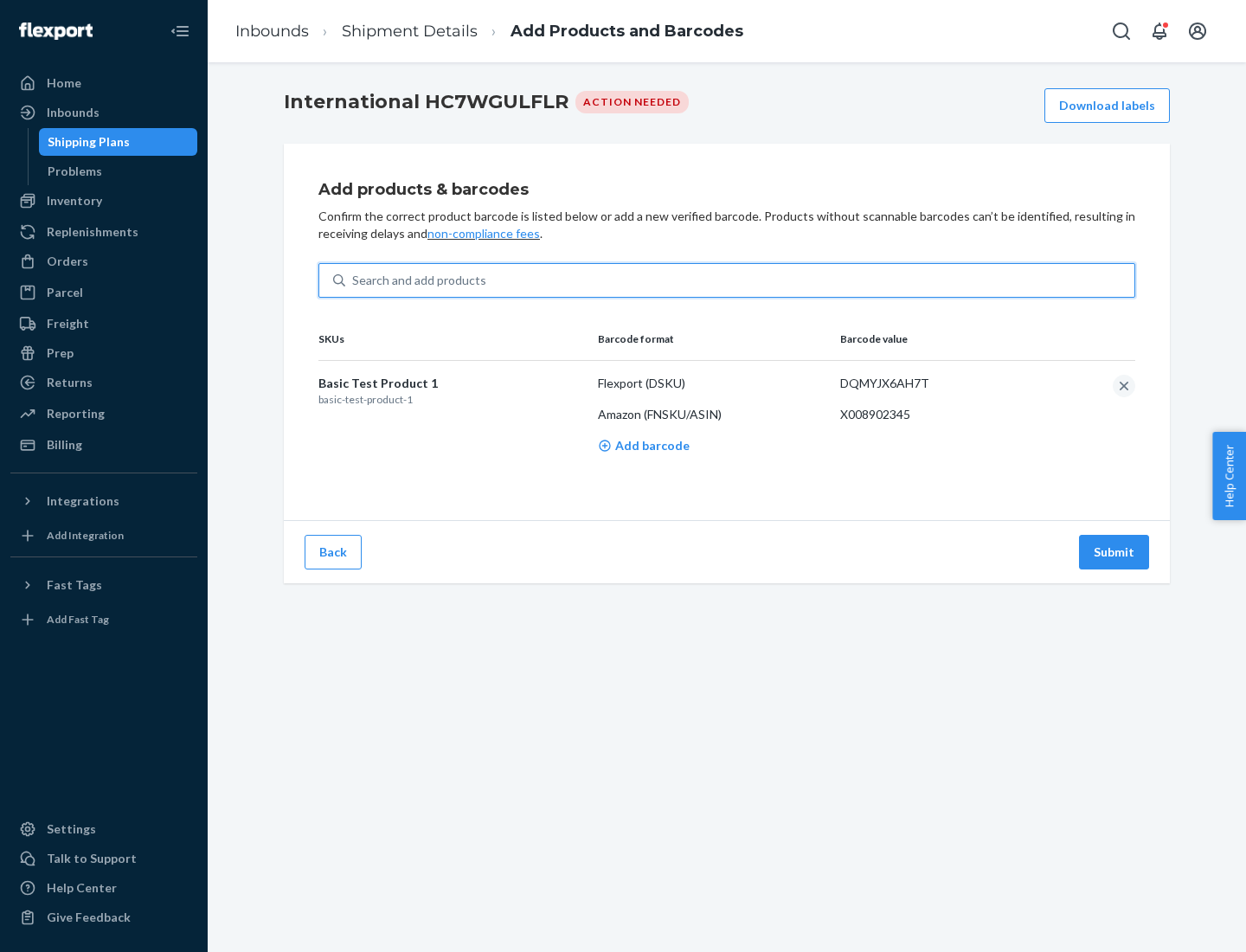
click at [1115, 551] on button "Submit" at bounding box center [1114, 552] width 70 height 34
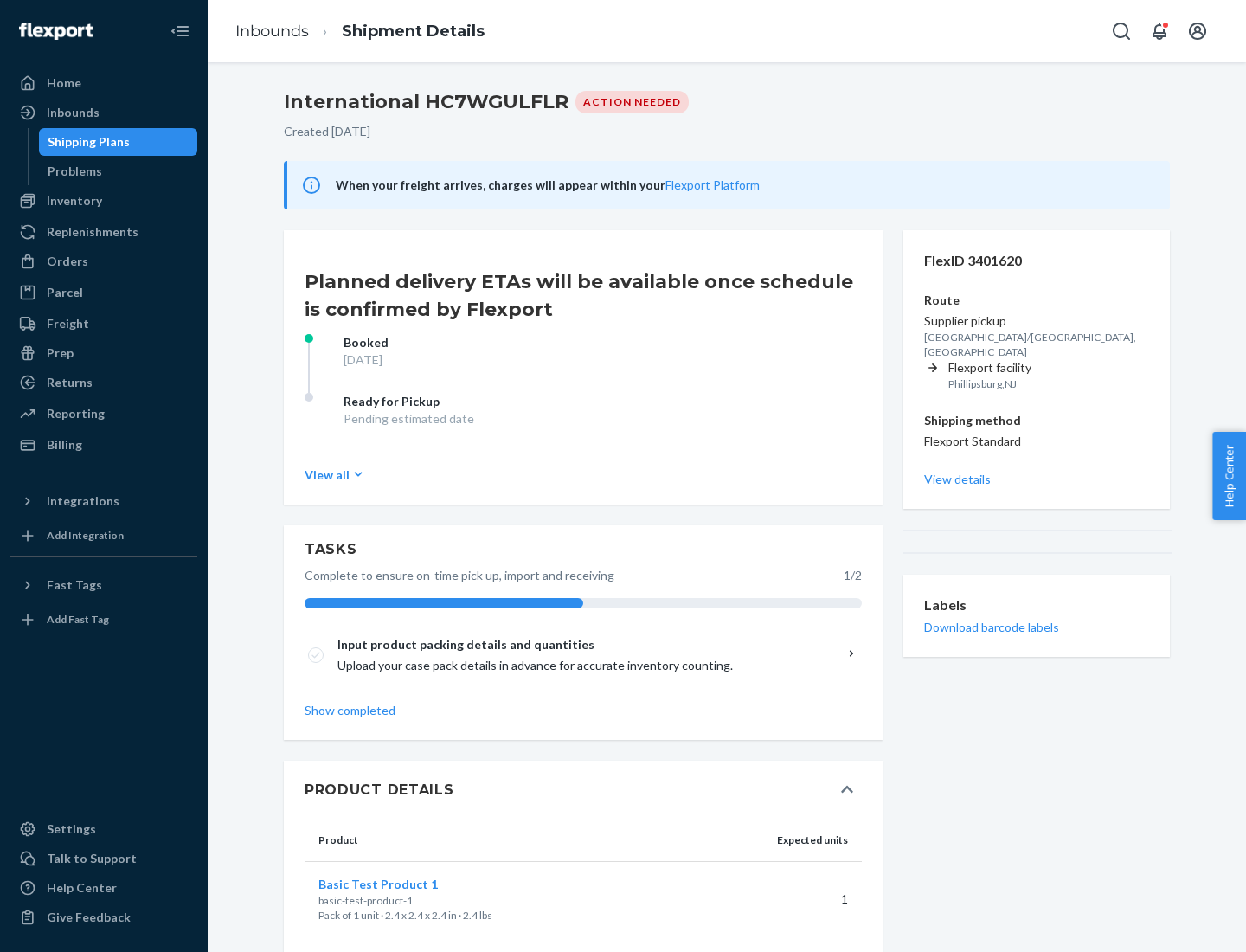
scroll to position [30, 0]
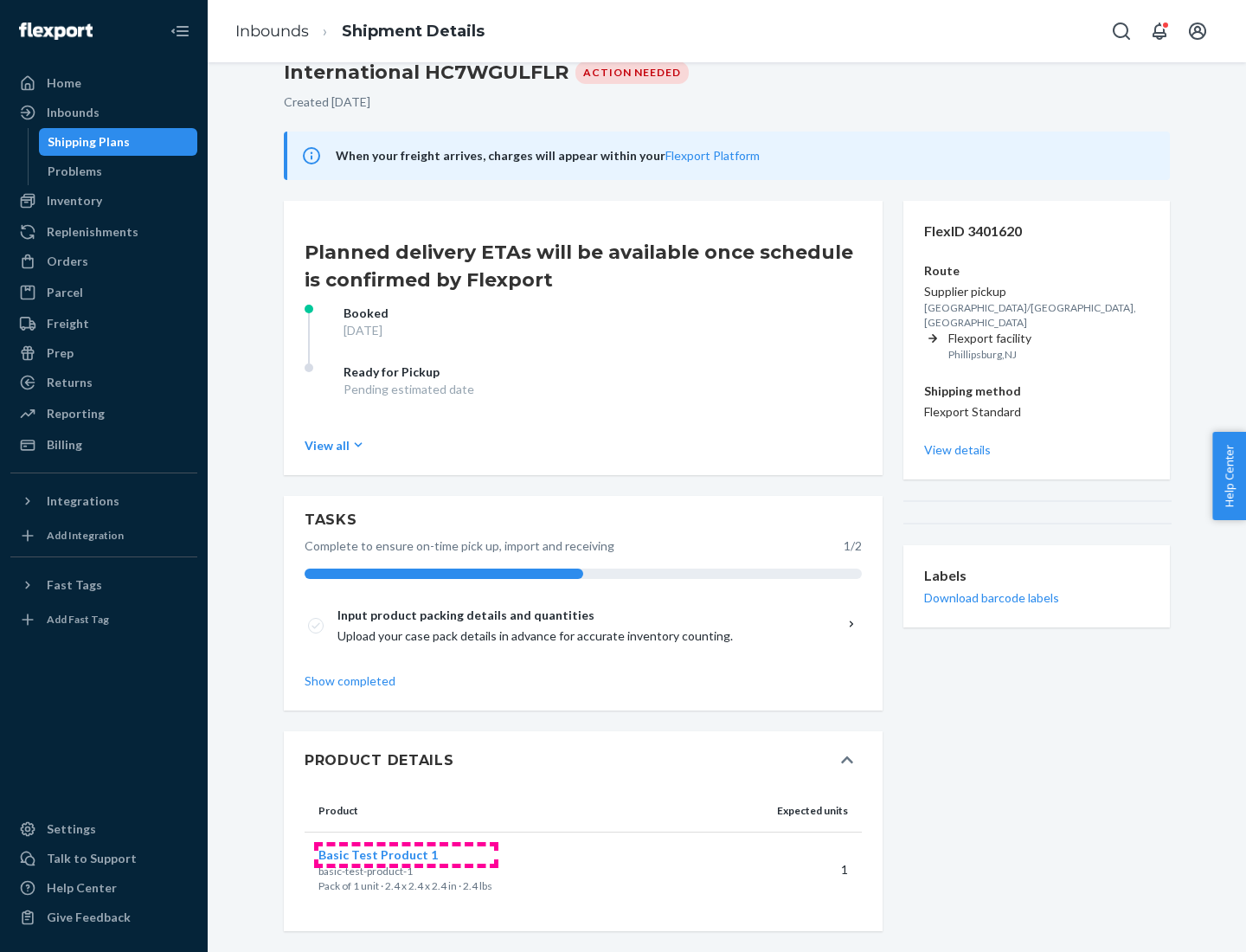
click at [406, 854] on span "Basic Test Product 1" at bounding box center [378, 854] width 119 height 14
